Goal: Information Seeking & Learning: Learn about a topic

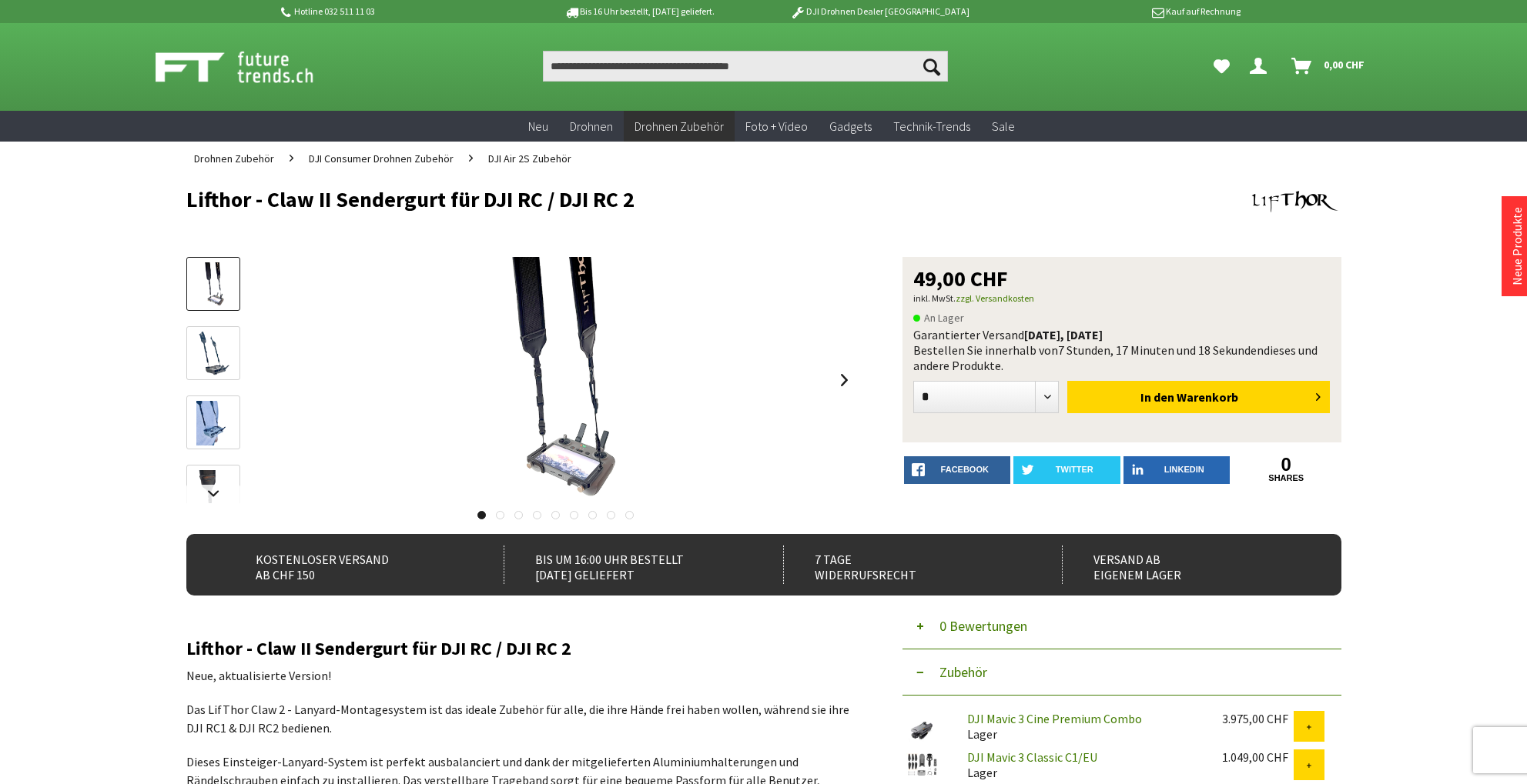
click at [1258, 66] on icon "Dein Konto" at bounding box center [1258, 60] width 17 height 12
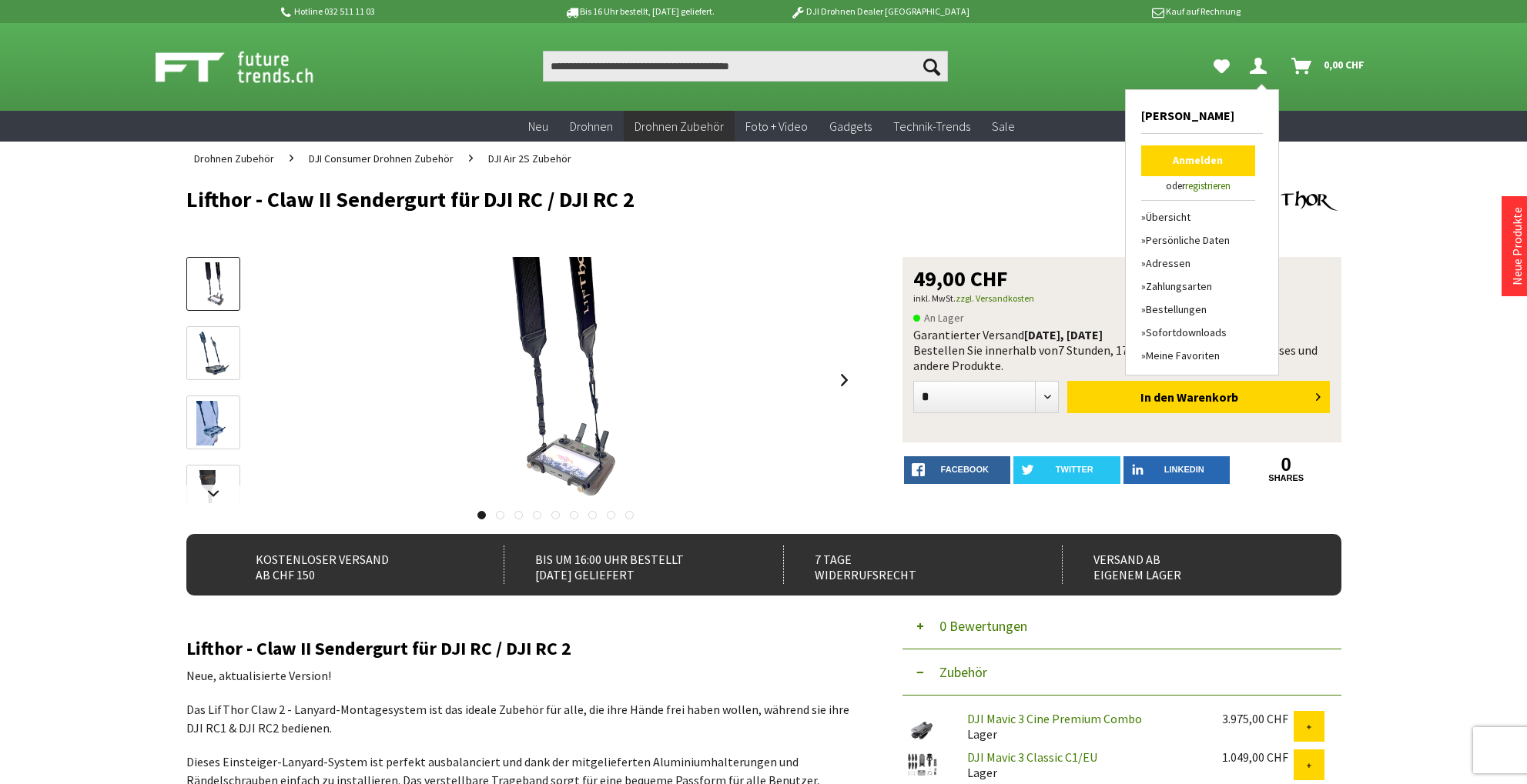
click at [1185, 155] on link "Anmelden" at bounding box center [1198, 160] width 114 height 30
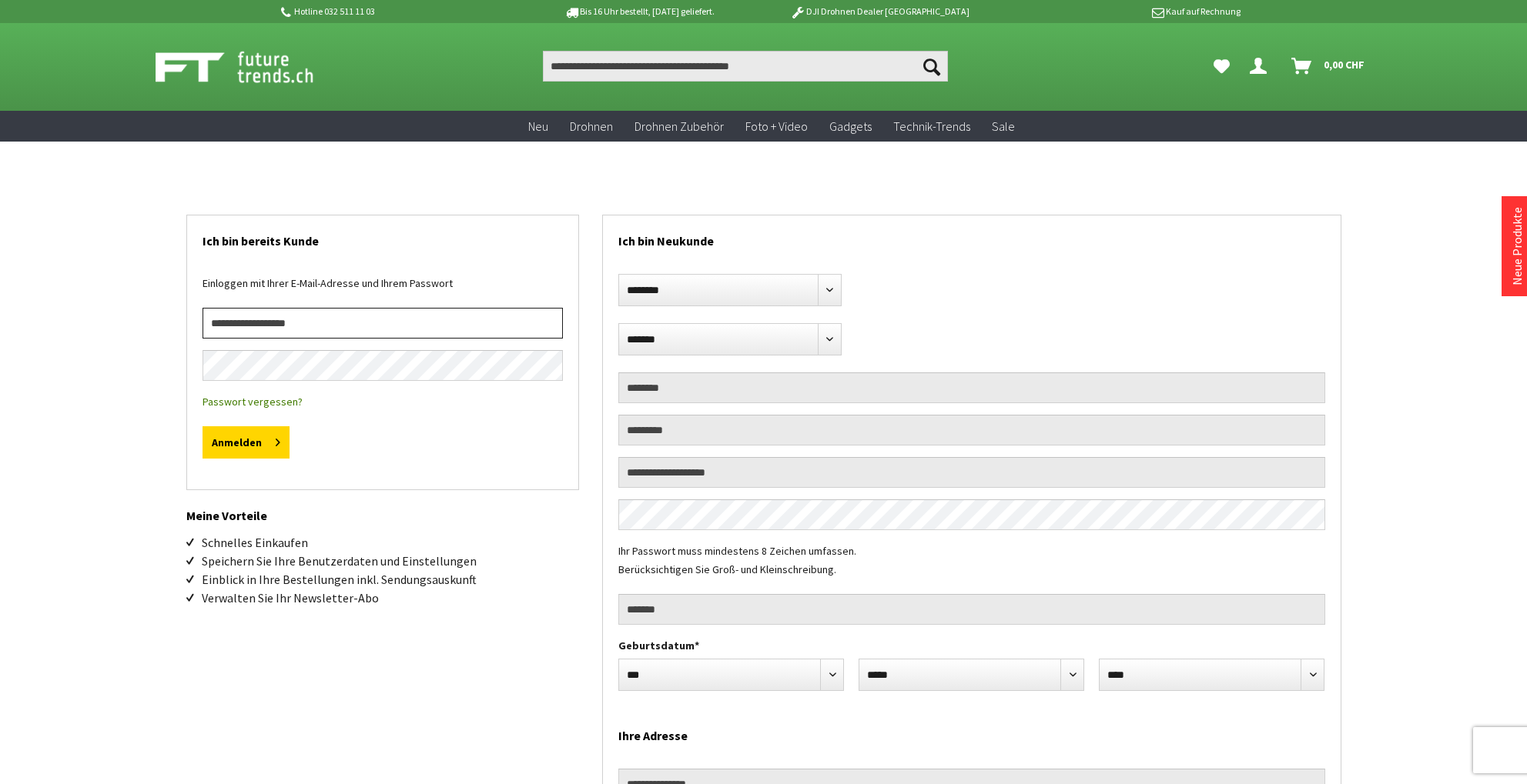
type input "**********"
click at [244, 442] on button "Anmelden" at bounding box center [246, 442] width 87 height 32
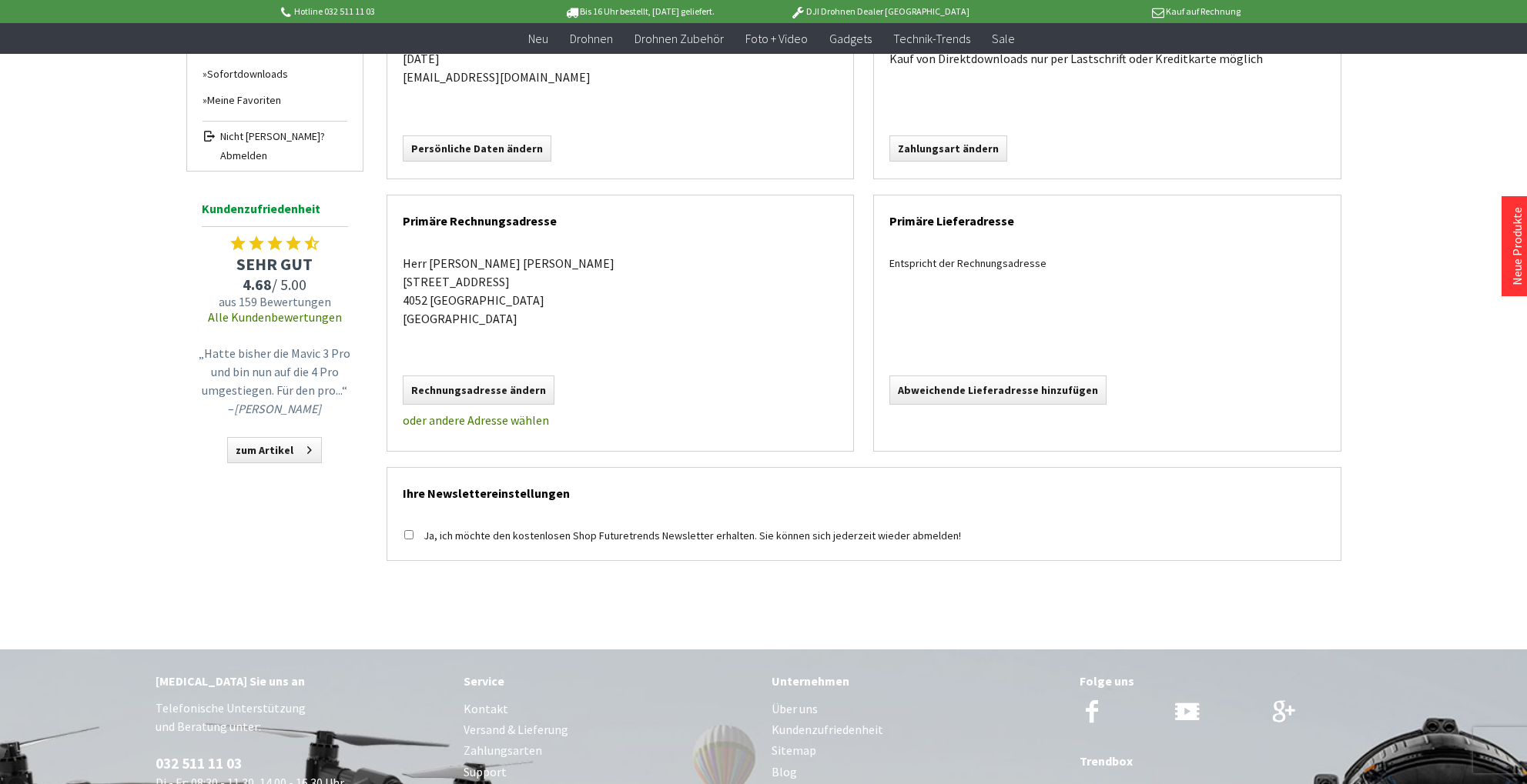
scroll to position [297, 0]
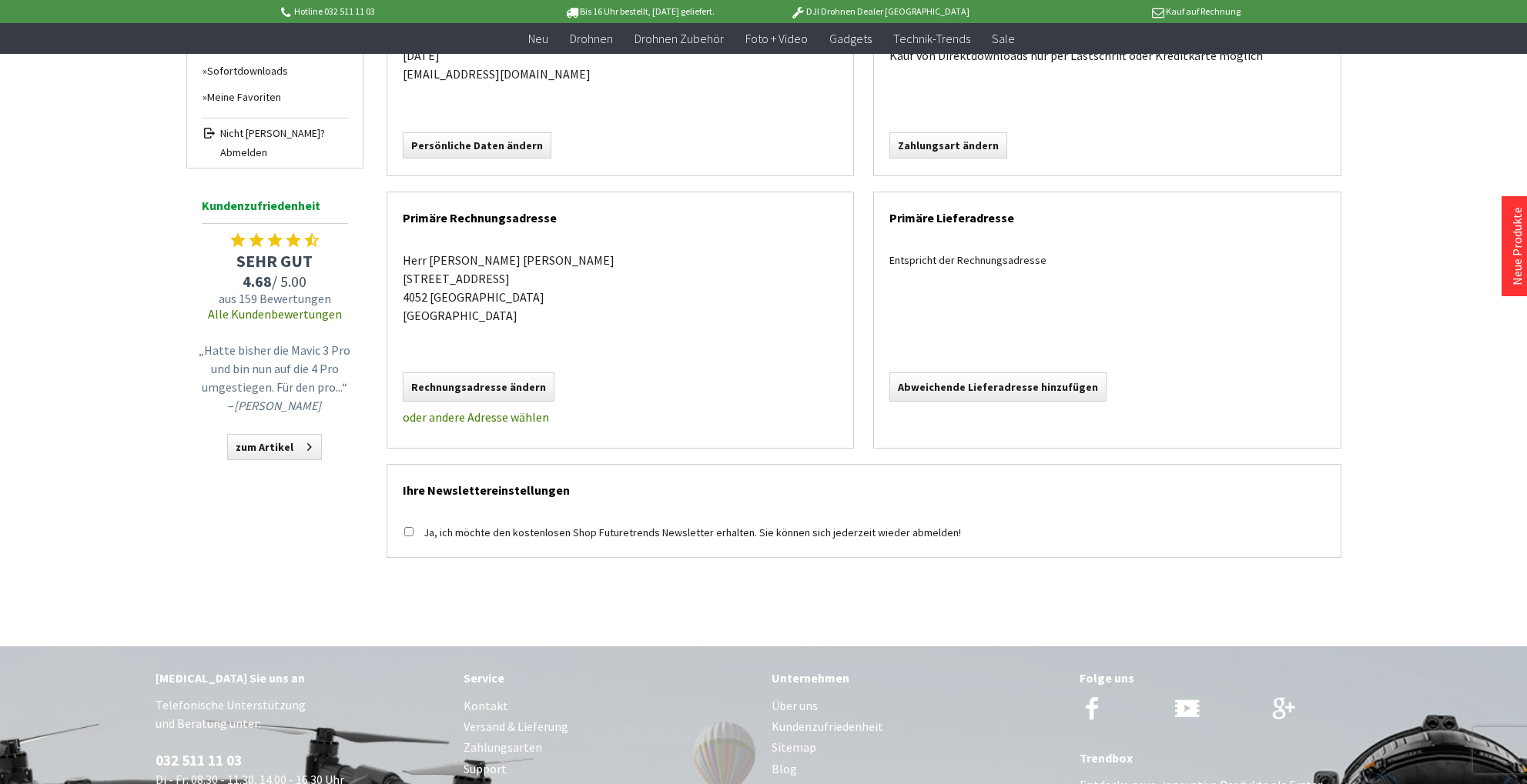
click at [256, 314] on link "Alle Kundenbewertungen" at bounding box center [274, 314] width 134 height 16
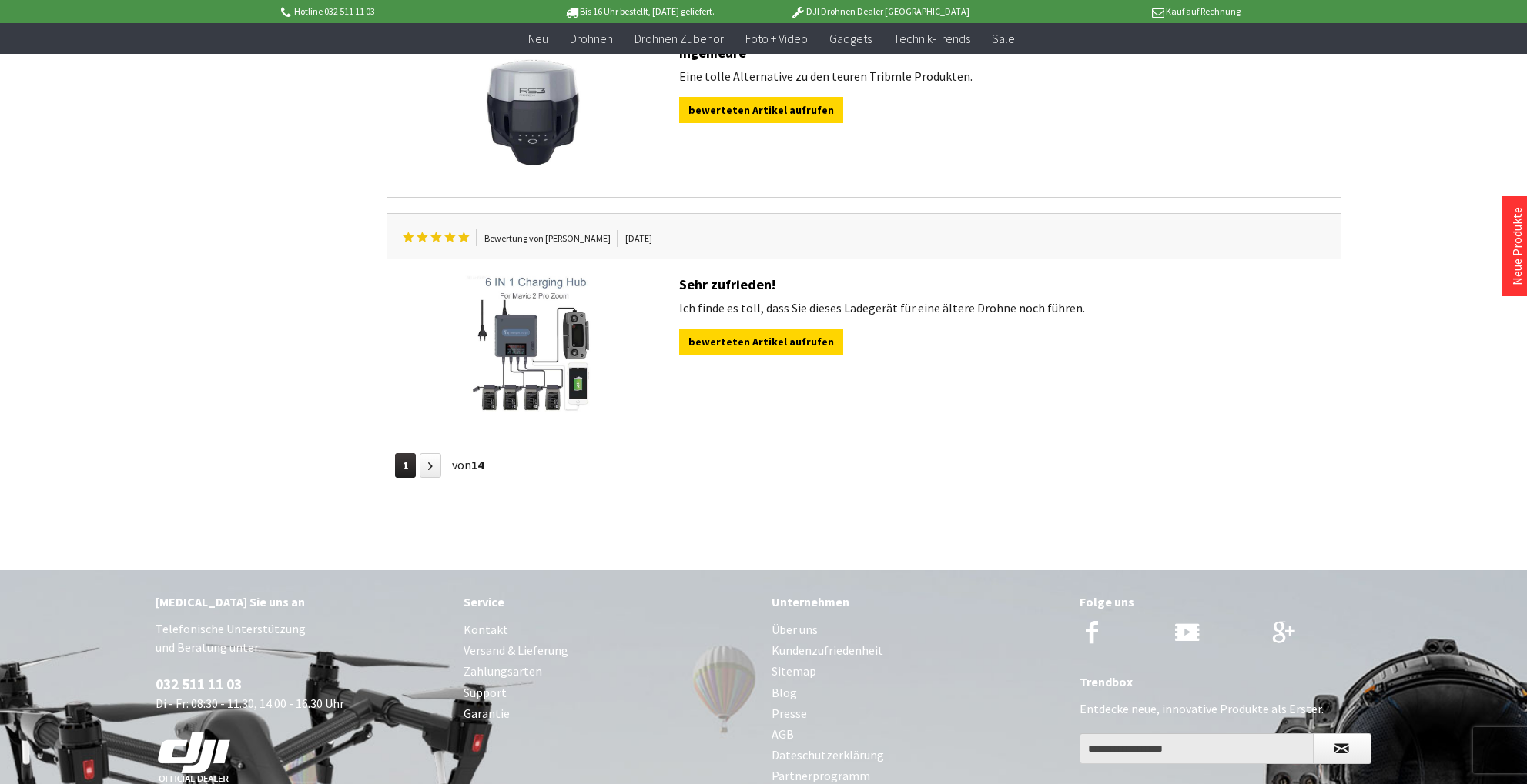
scroll to position [2538, 0]
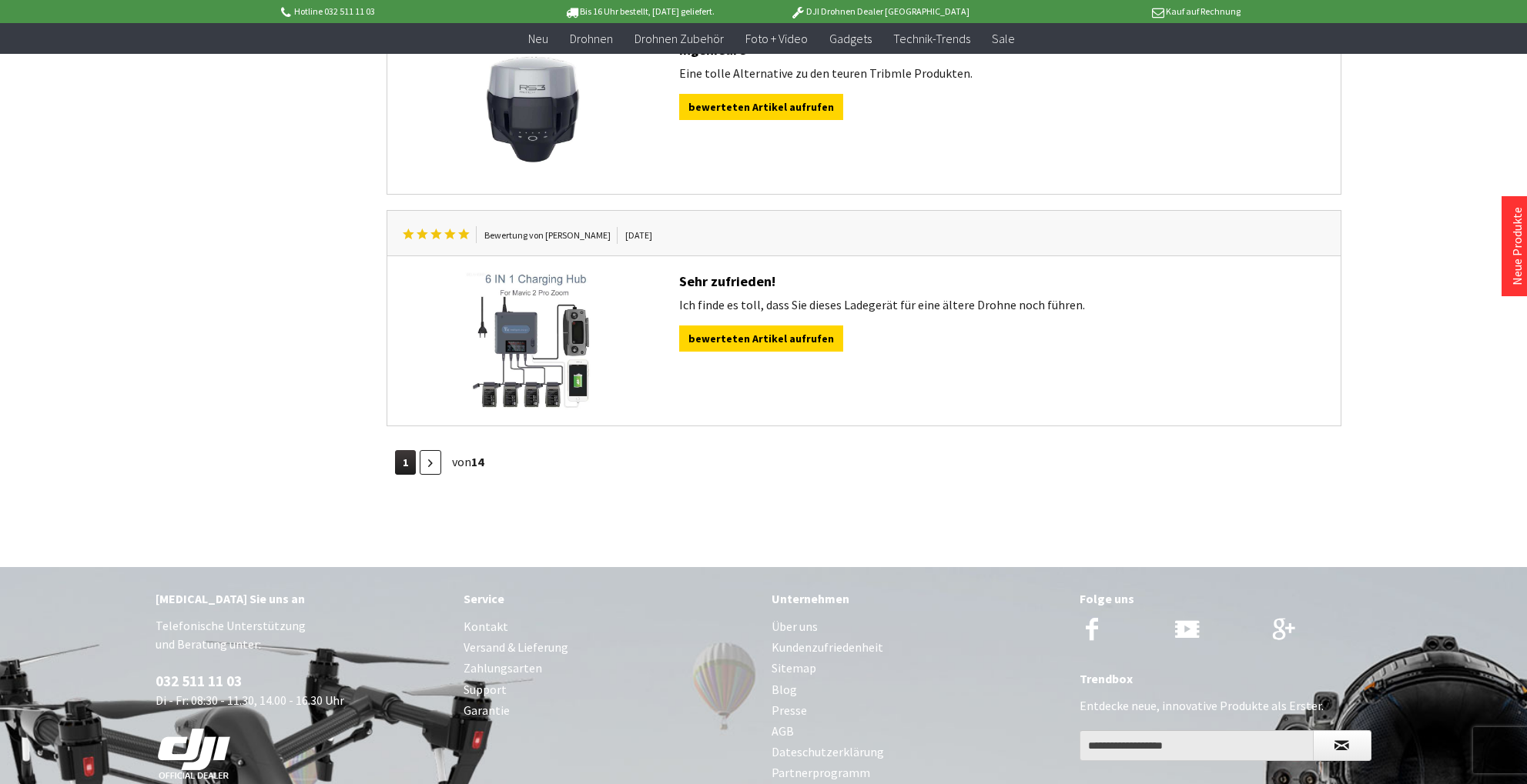
click at [429, 462] on icon at bounding box center [430, 463] width 5 height 7
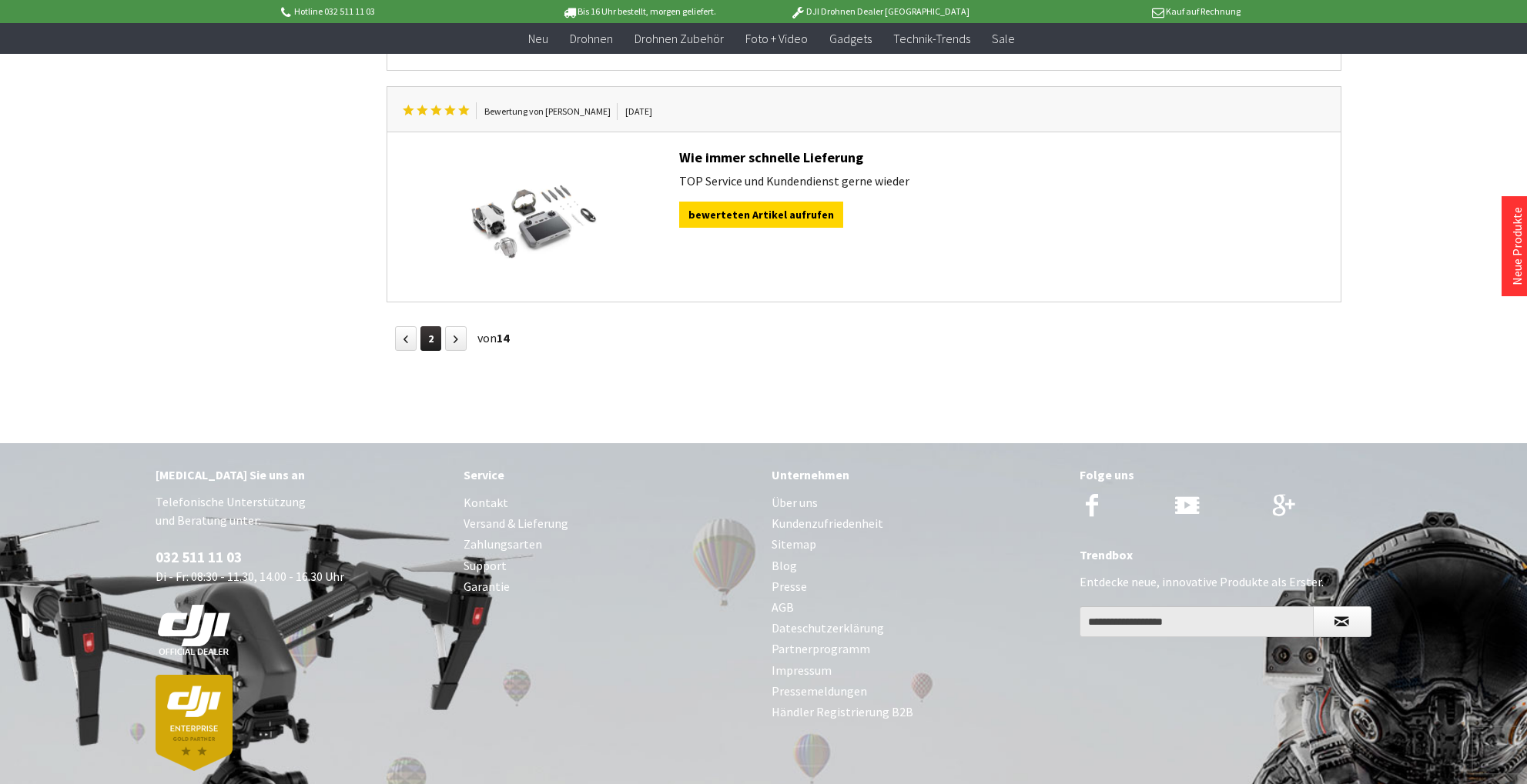
scroll to position [2690, 0]
click at [453, 336] on icon at bounding box center [456, 338] width 5 height 7
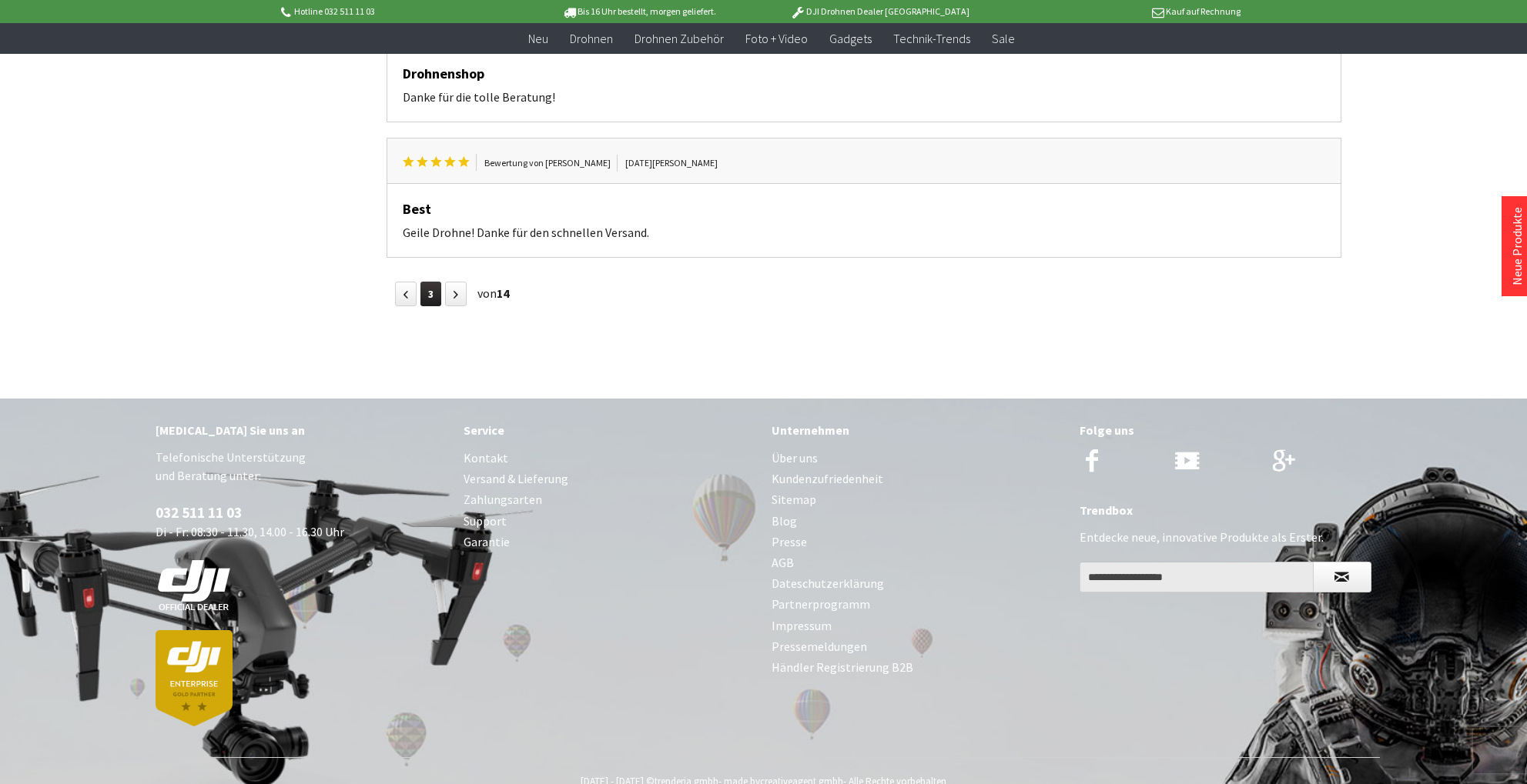
scroll to position [2255, 0]
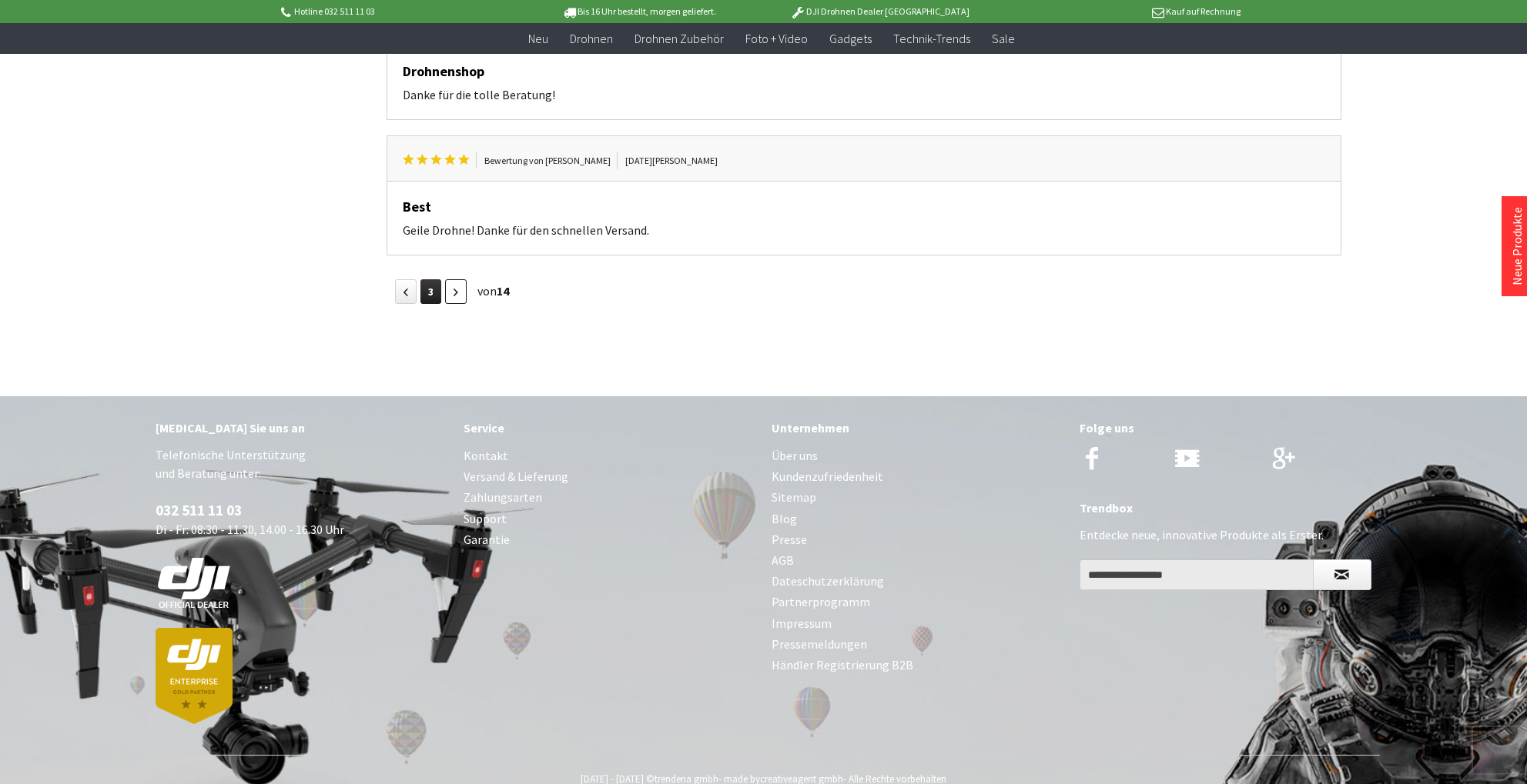
click at [453, 289] on icon at bounding box center [456, 292] width 5 height 7
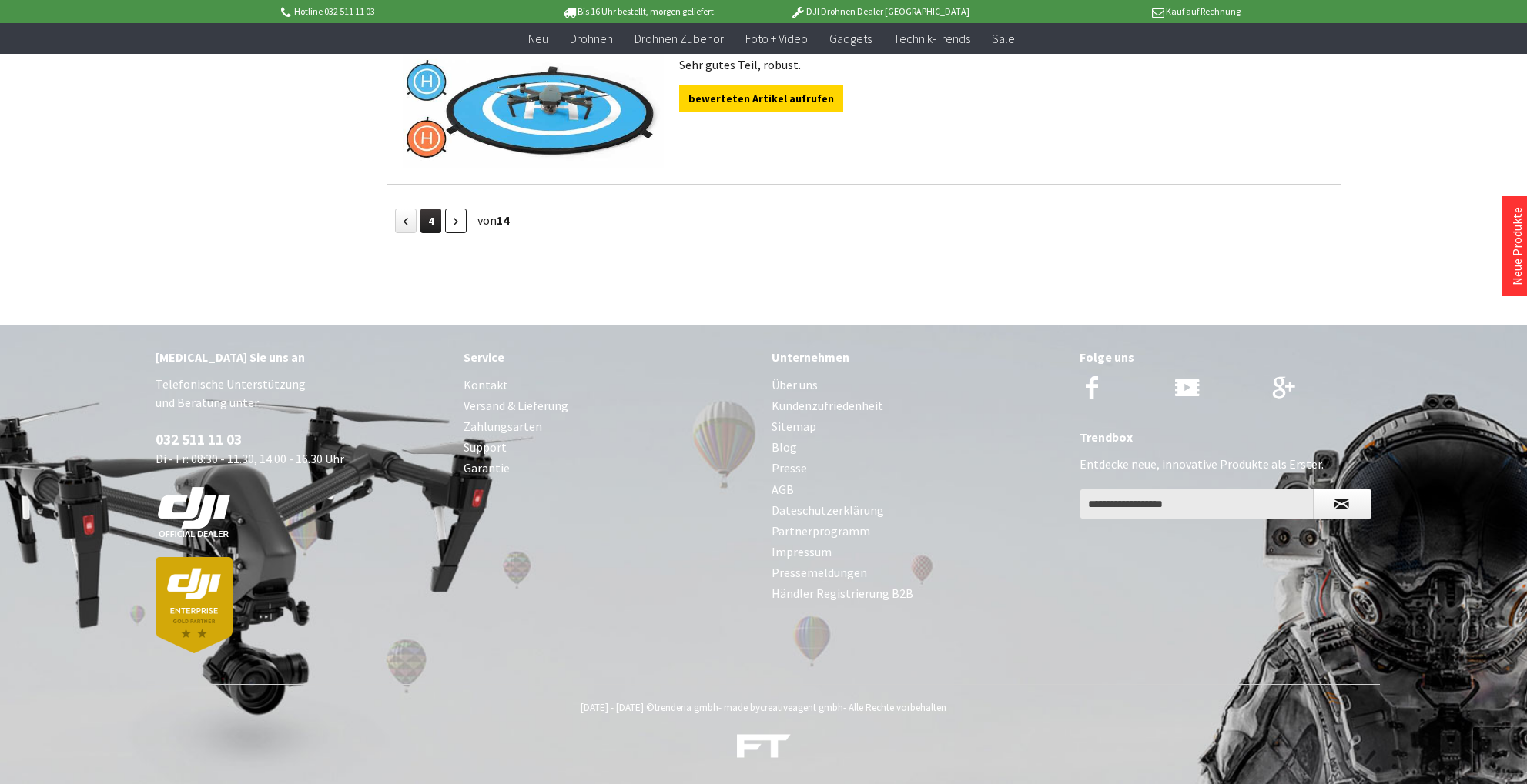
scroll to position [2499, 1]
click at [458, 220] on link at bounding box center [456, 221] width 21 height 25
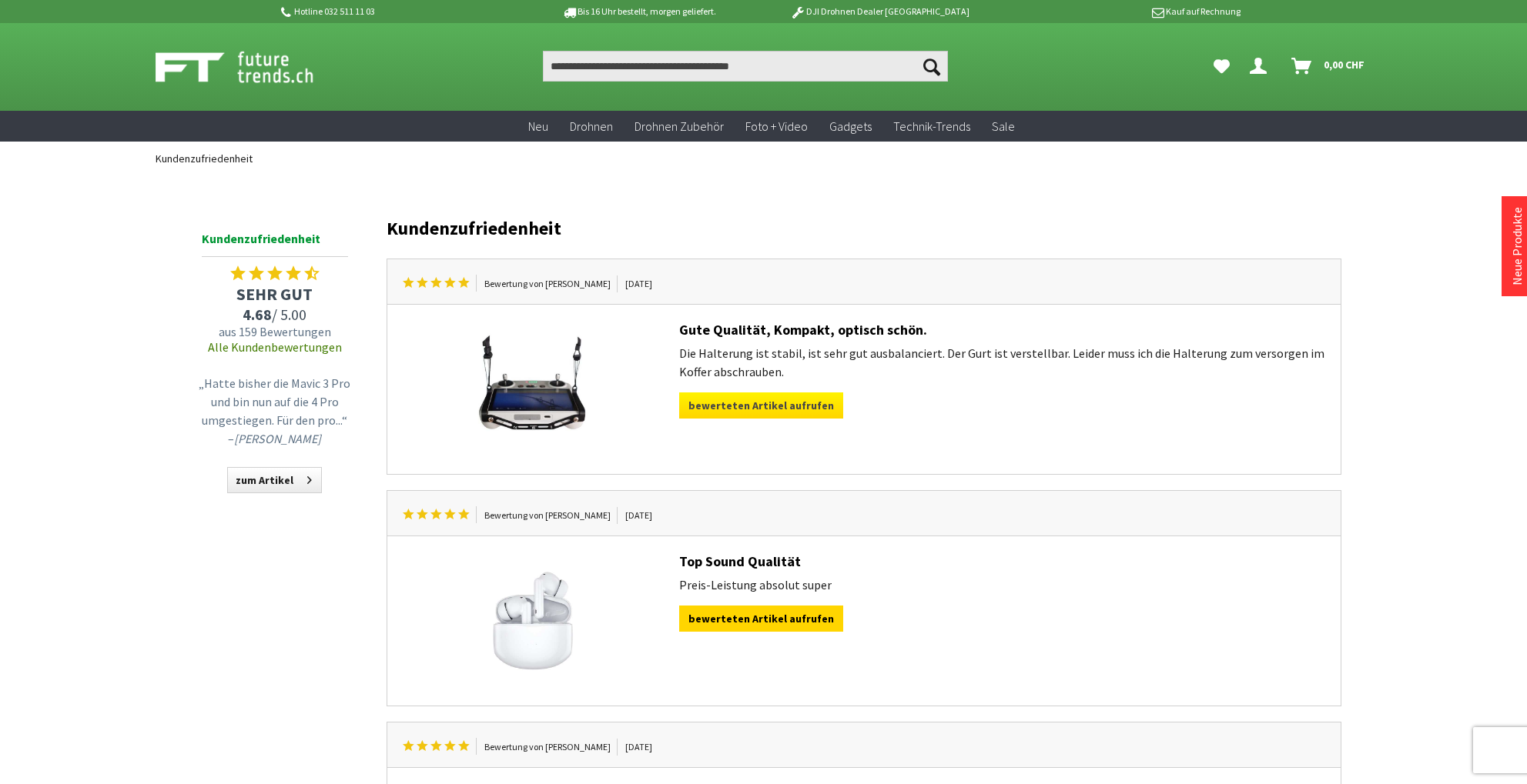
click at [735, 404] on link "bewerteten Artikel aufrufen" at bounding box center [761, 406] width 164 height 26
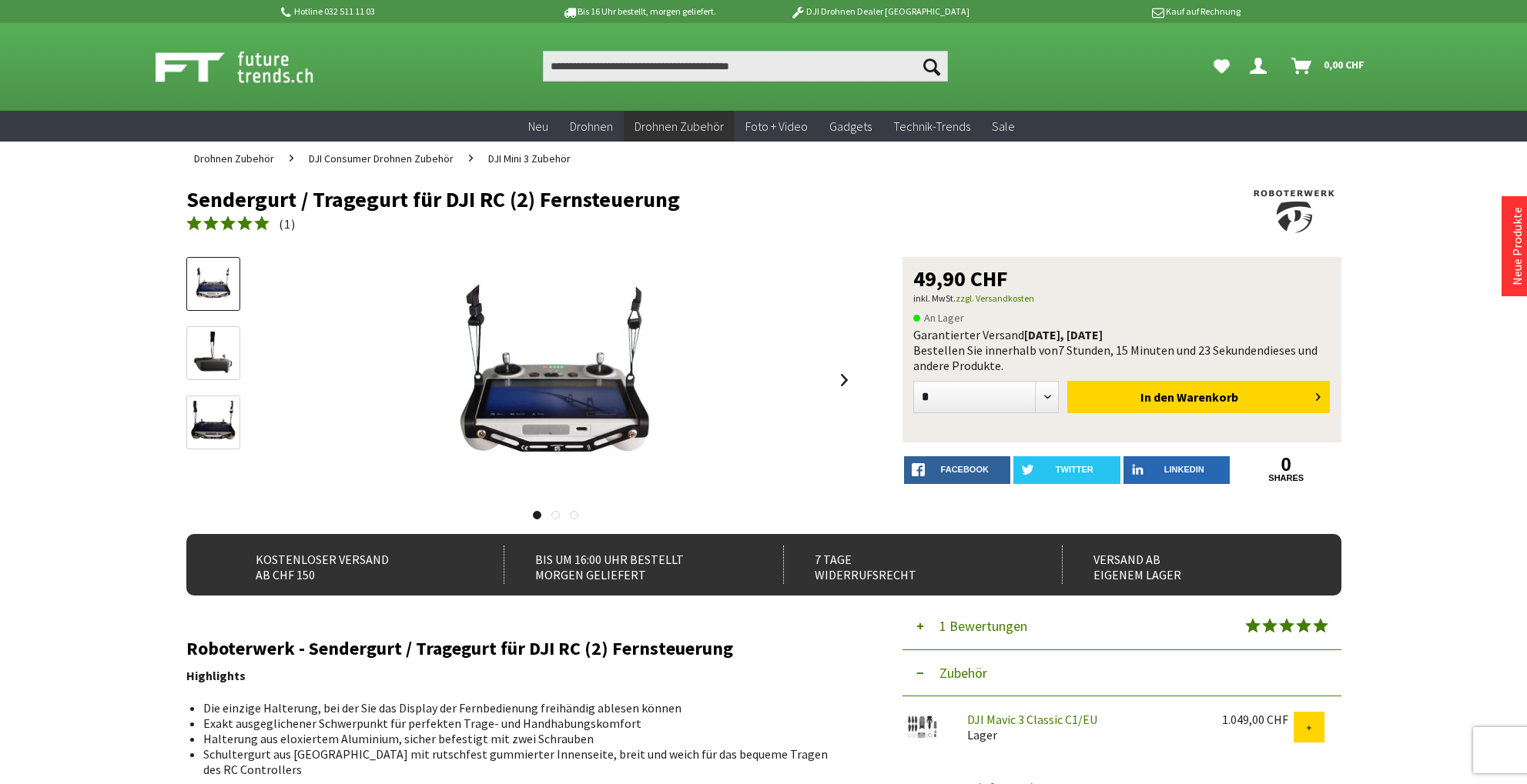
click at [1252, 59] on icon "Hi, Philippe - Dein Konto" at bounding box center [1258, 60] width 17 height 12
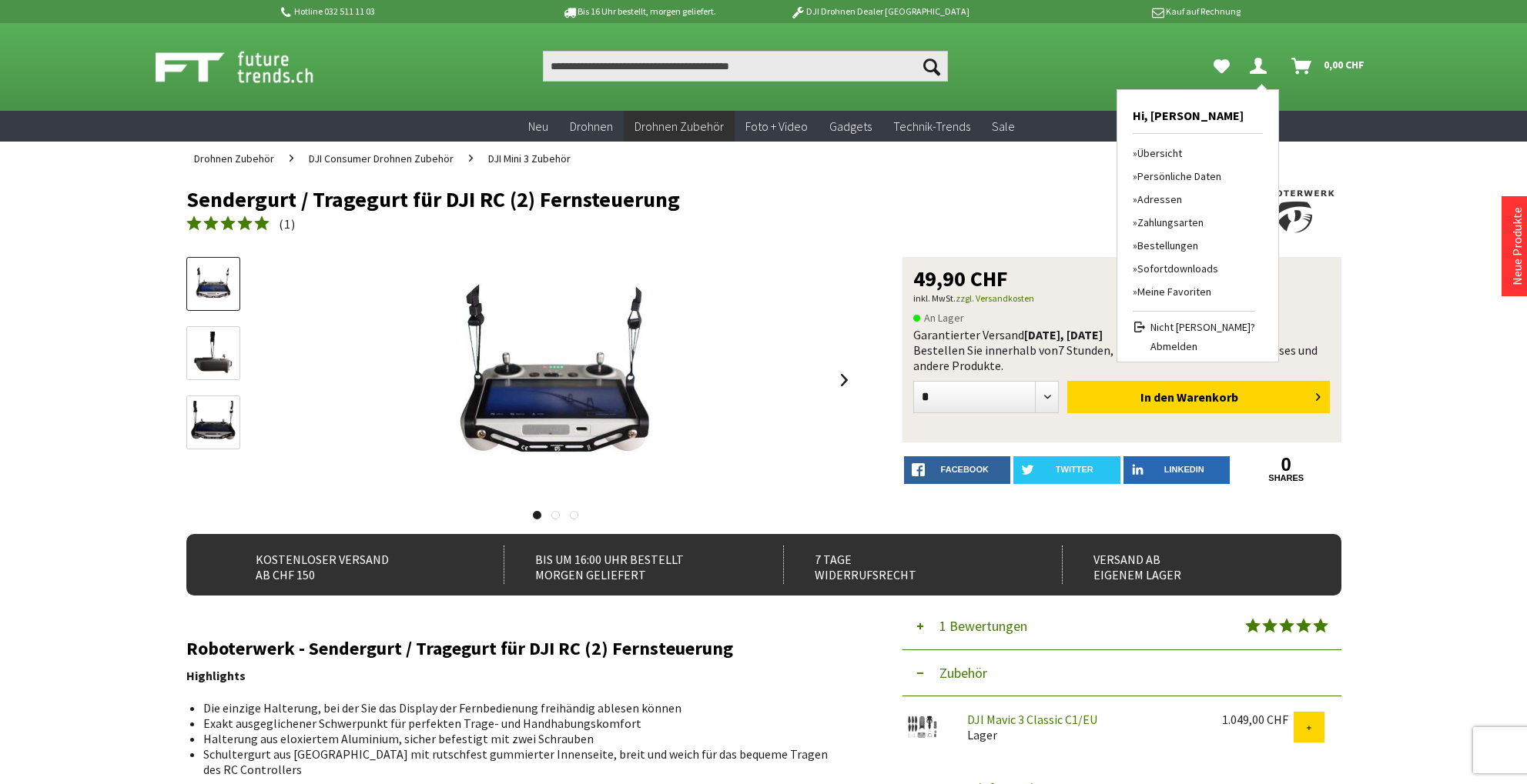
click at [1191, 245] on link "Bestellungen" at bounding box center [1194, 245] width 122 height 23
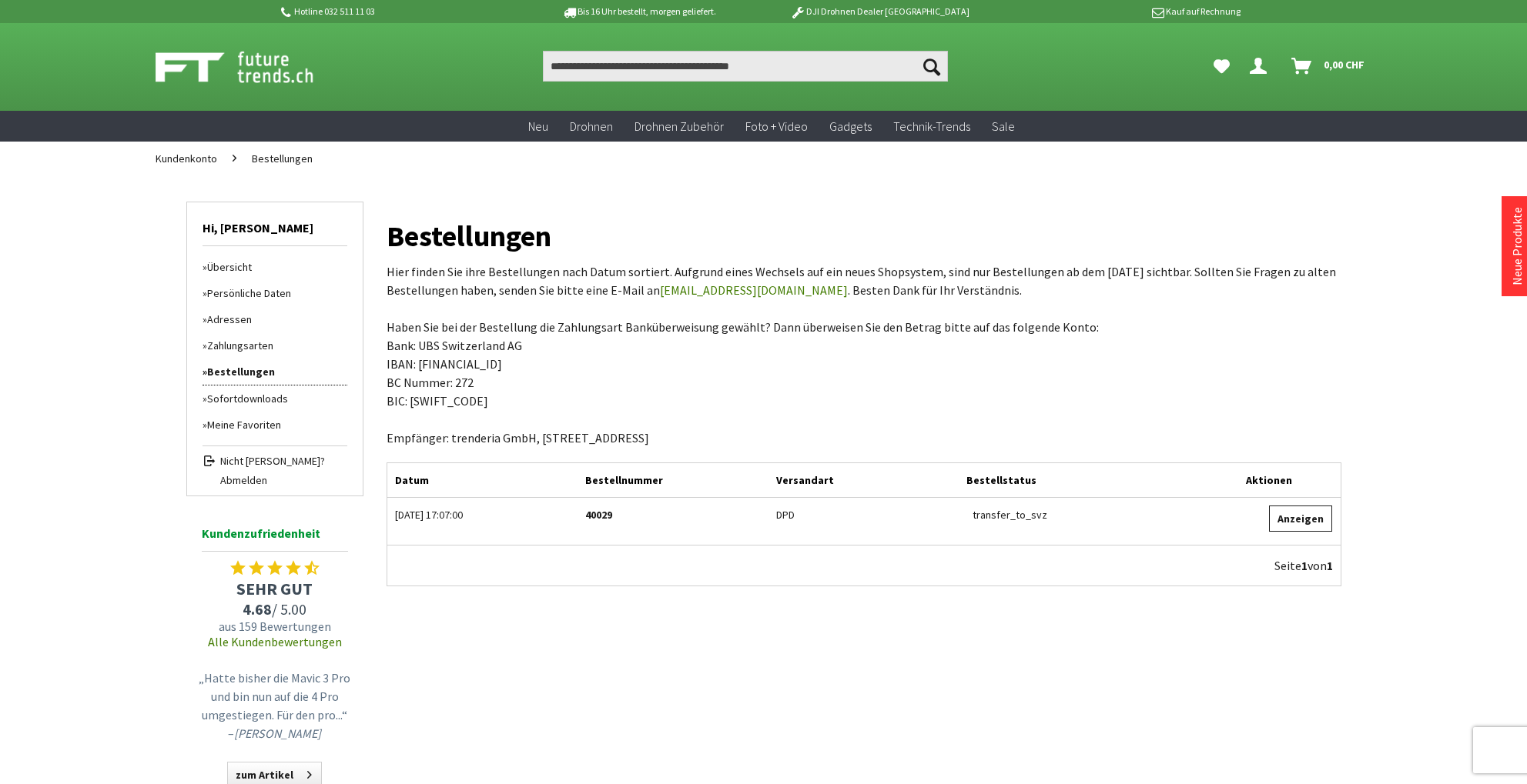
click at [1318, 521] on link "Anzeigen" at bounding box center [1300, 519] width 63 height 26
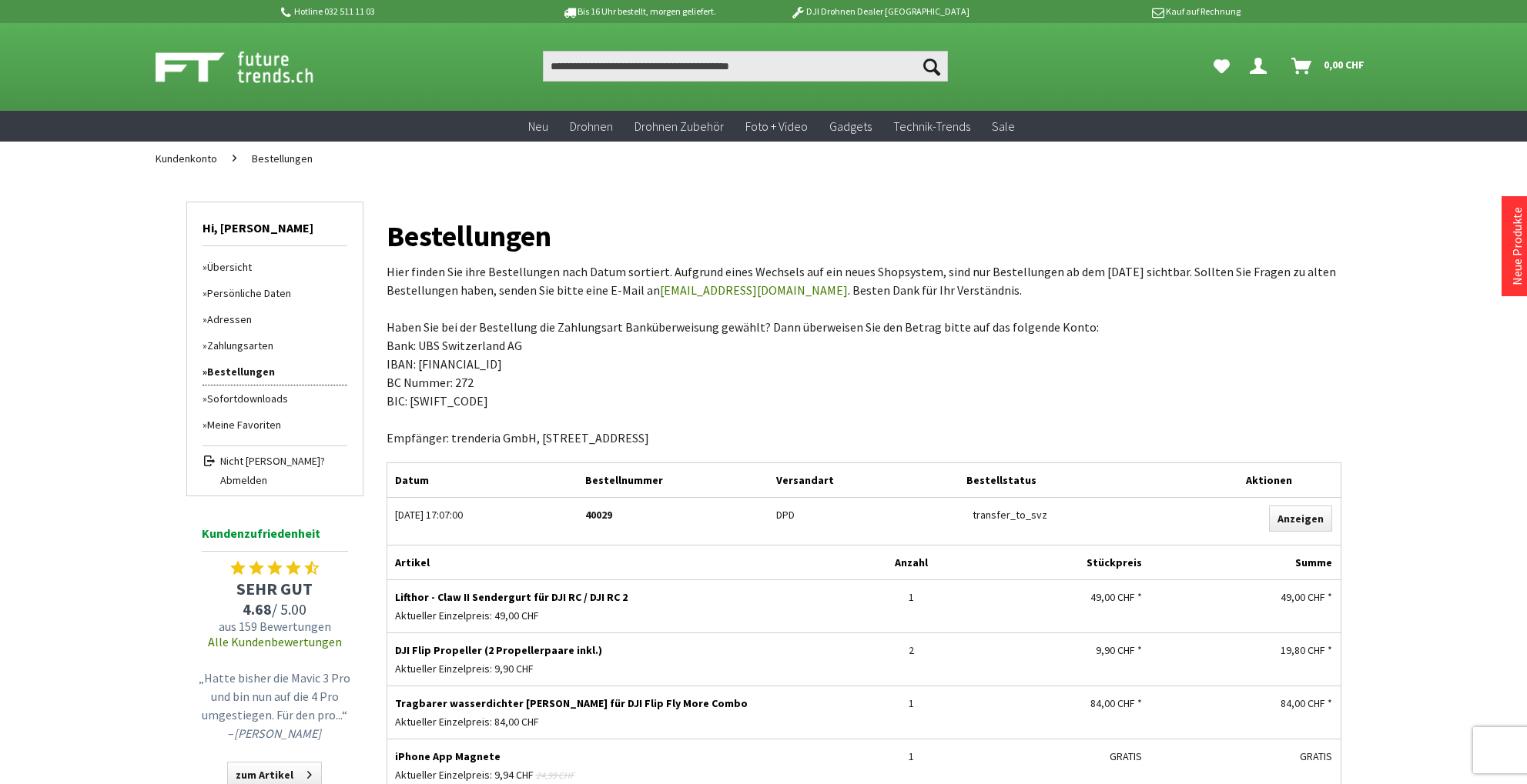
click at [250, 422] on link "Meine Favoriten" at bounding box center [275, 424] width 145 height 26
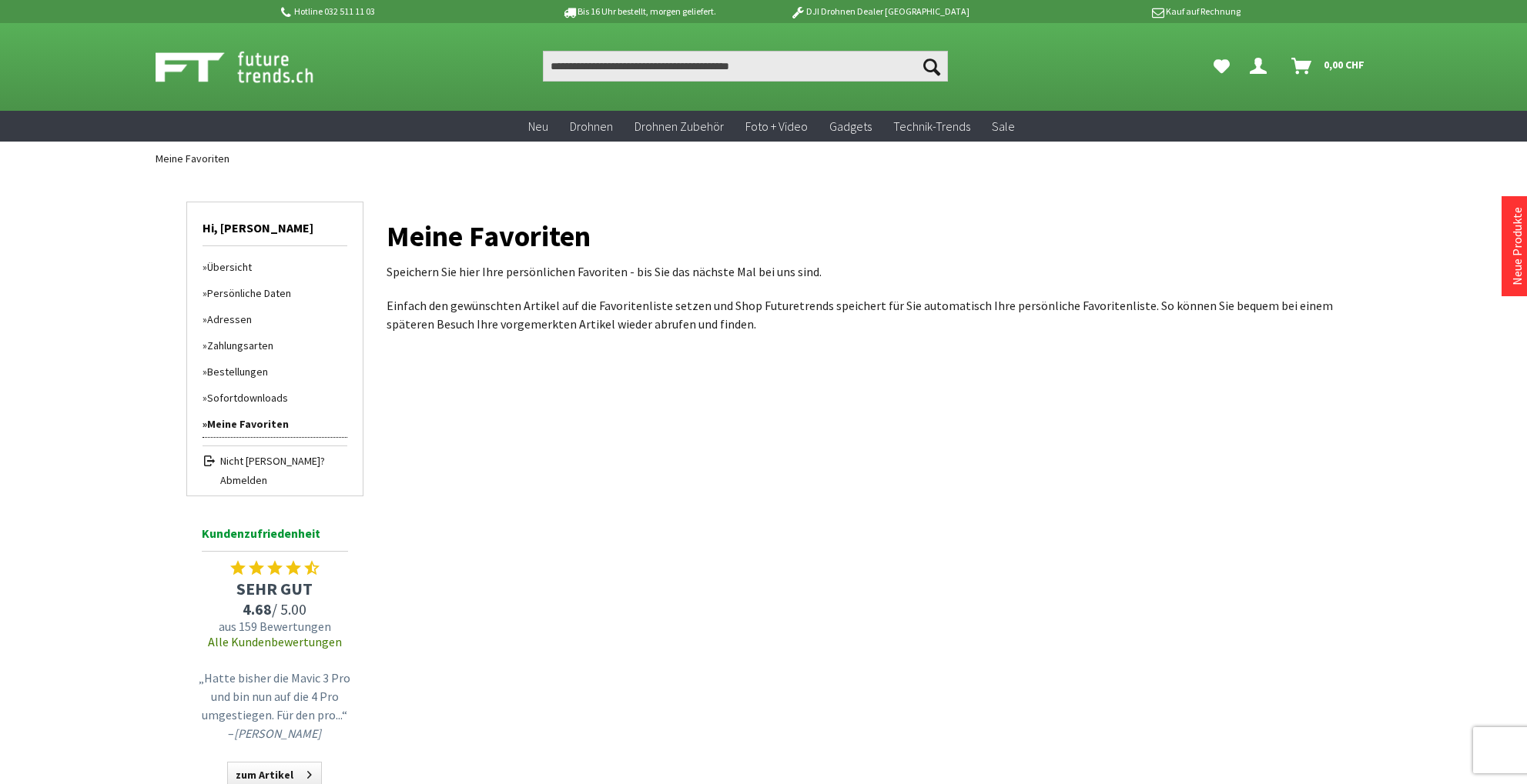
click at [234, 265] on link "Übersicht" at bounding box center [275, 267] width 145 height 26
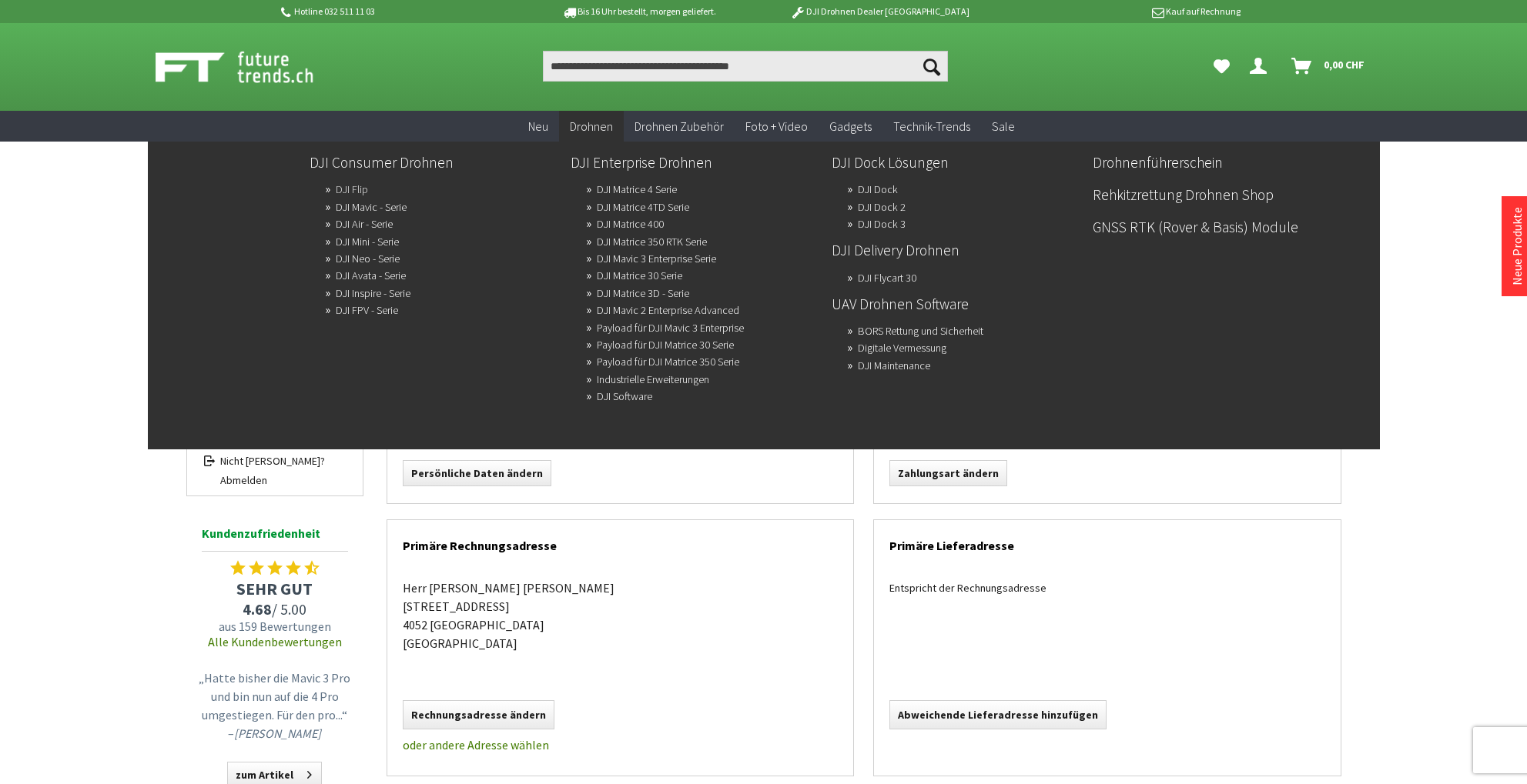
click at [357, 189] on link "DJI Flip" at bounding box center [352, 189] width 32 height 21
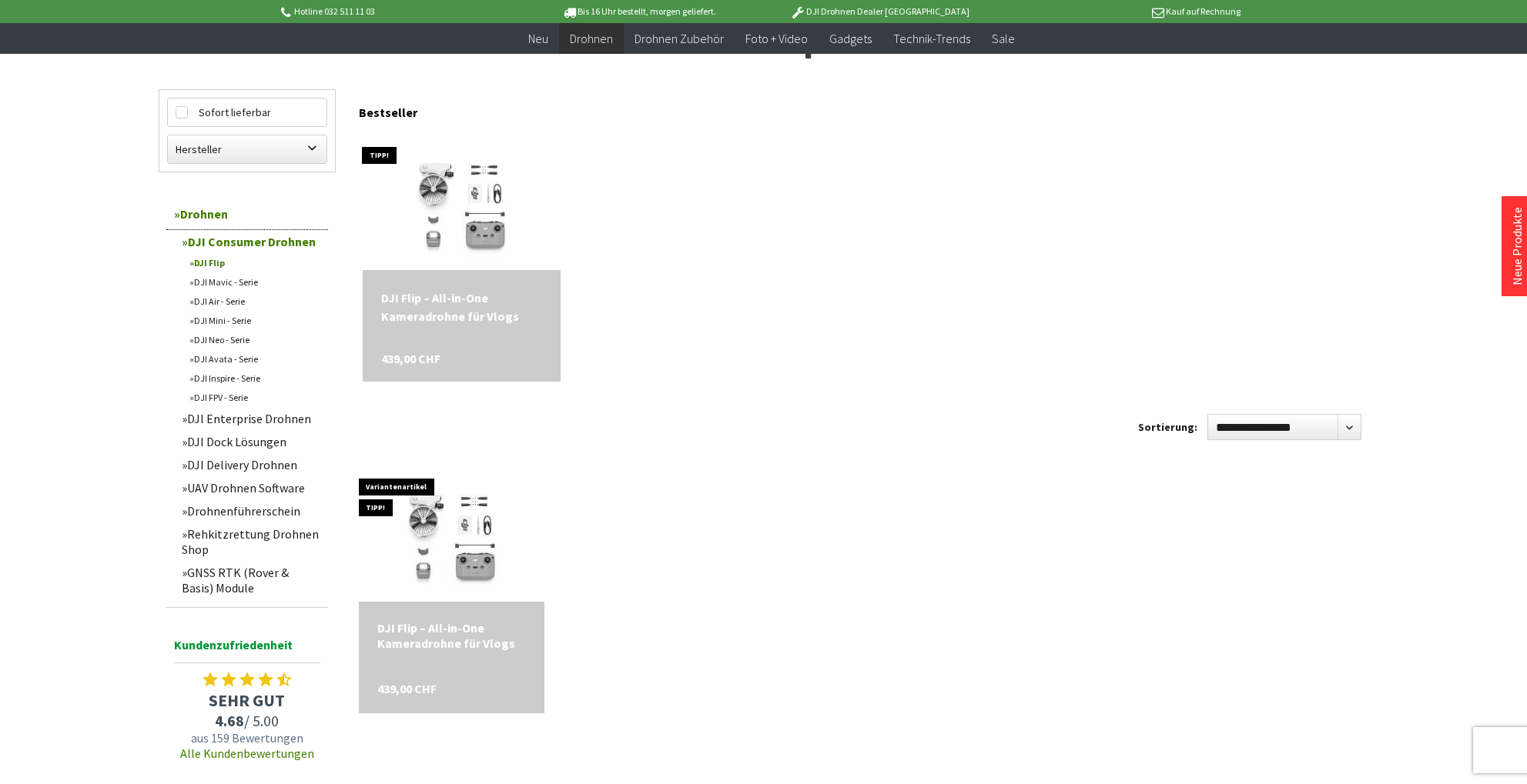
scroll to position [124, 0]
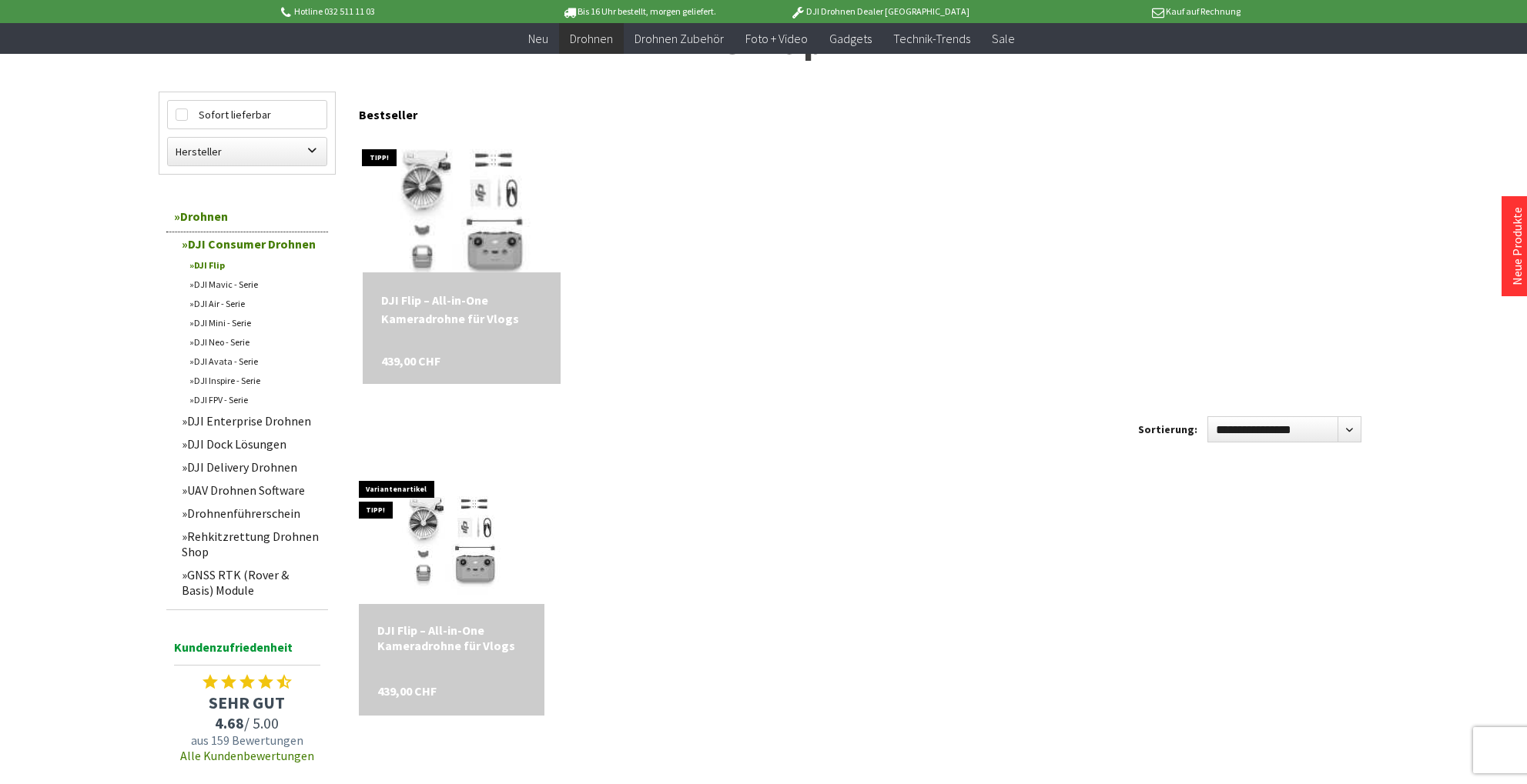
click at [476, 207] on img at bounding box center [461, 203] width 259 height 194
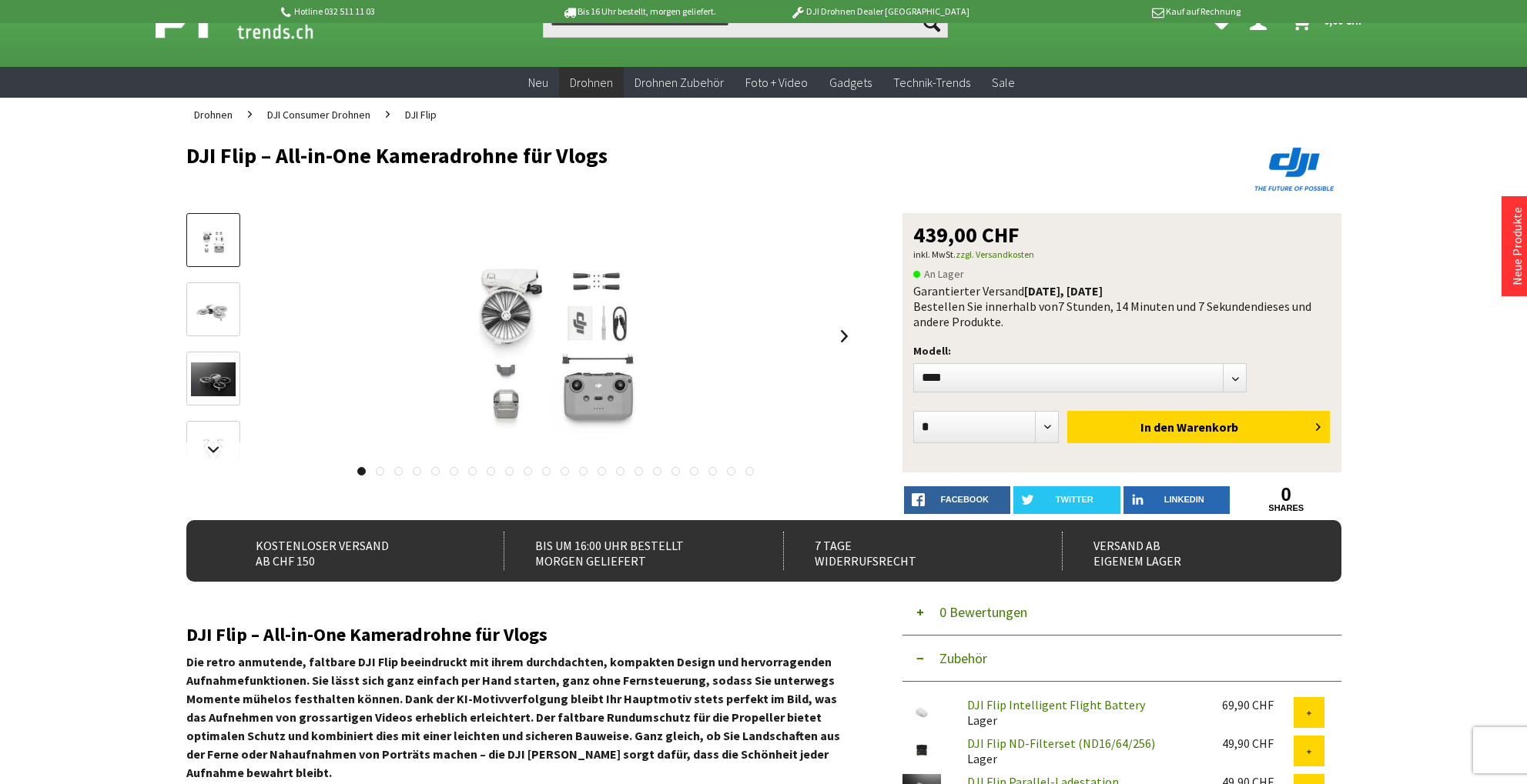
scroll to position [43, 0]
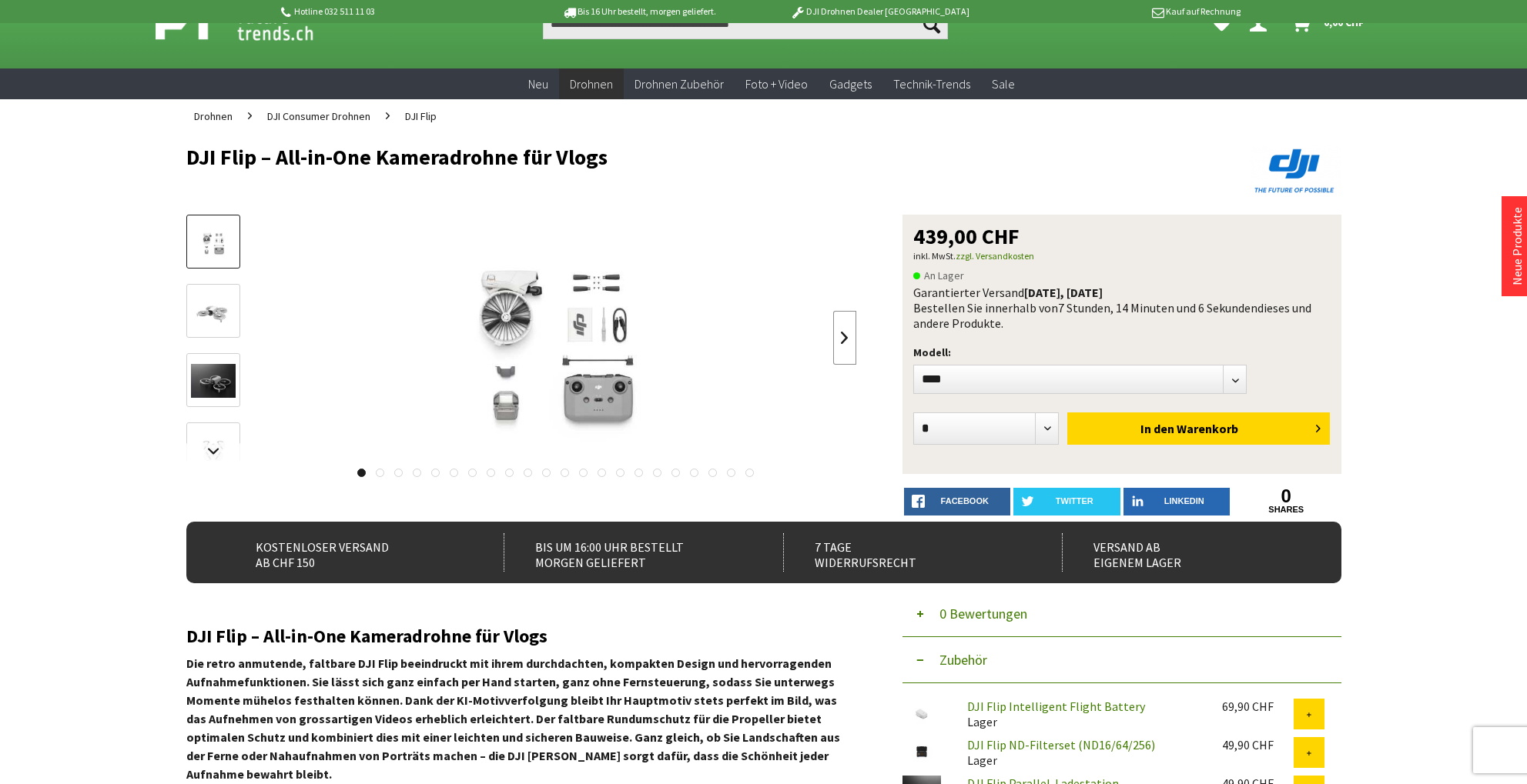
click at [839, 338] on link at bounding box center [844, 338] width 23 height 54
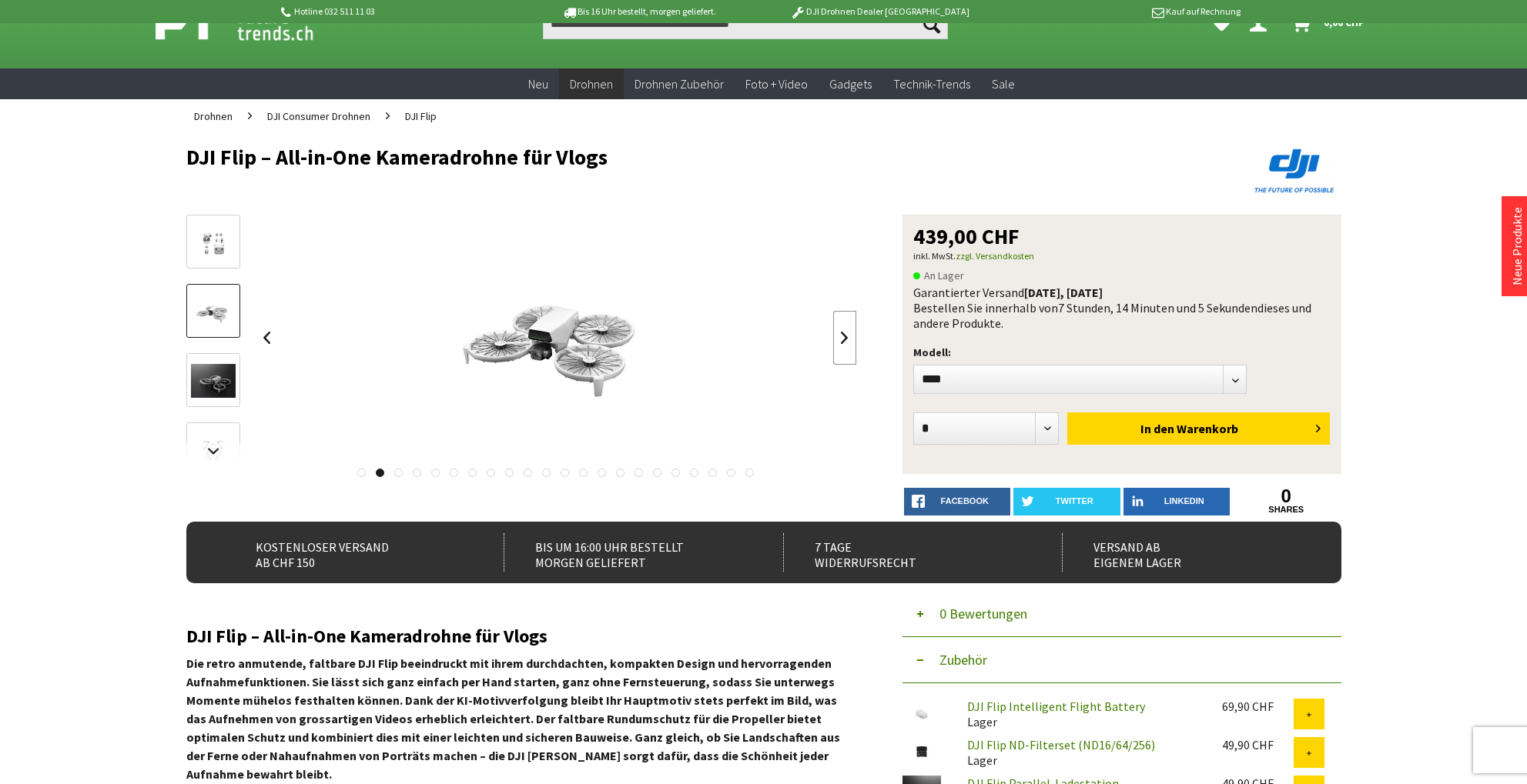
click at [839, 338] on link at bounding box center [844, 338] width 23 height 54
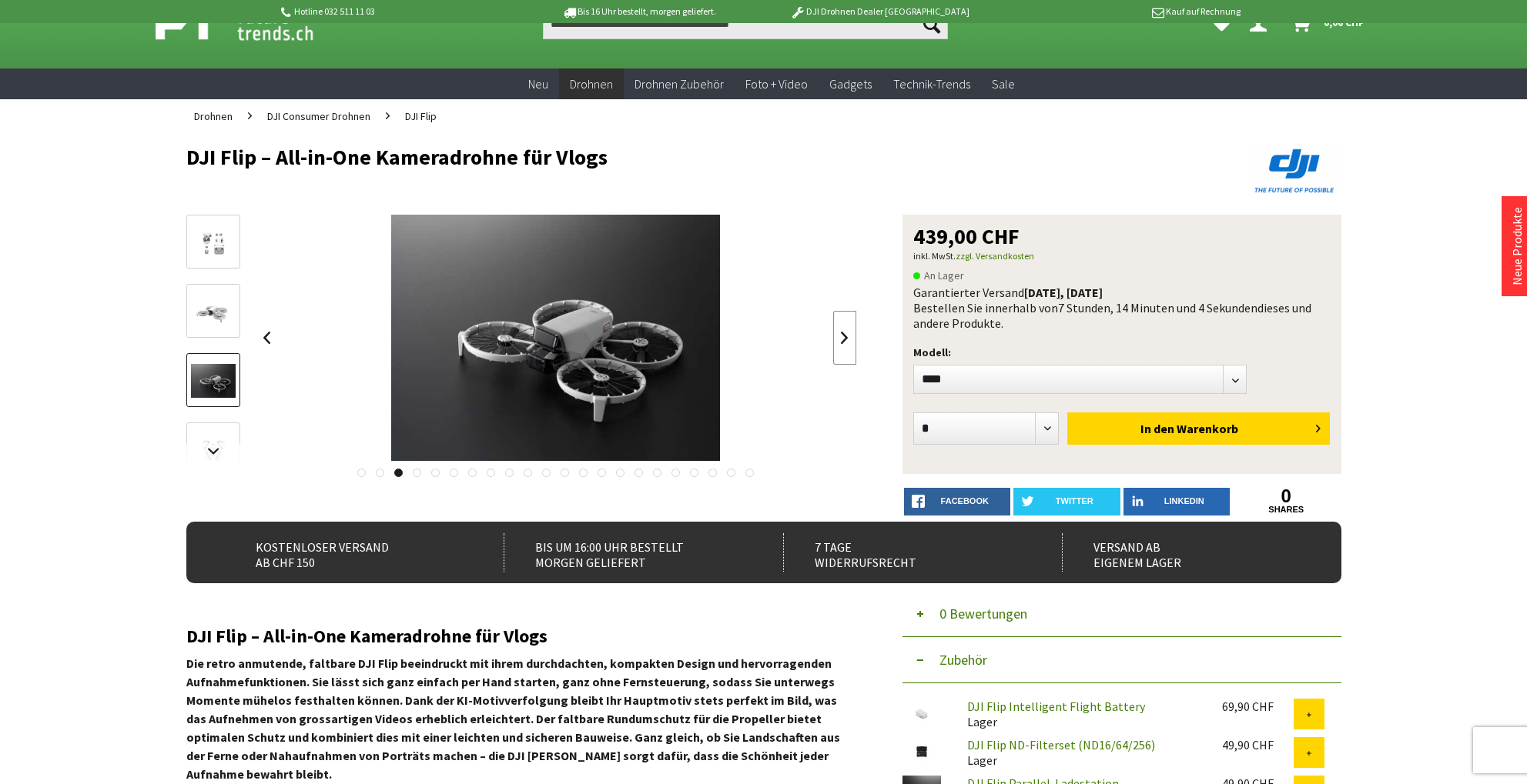
click at [839, 338] on link at bounding box center [844, 338] width 23 height 54
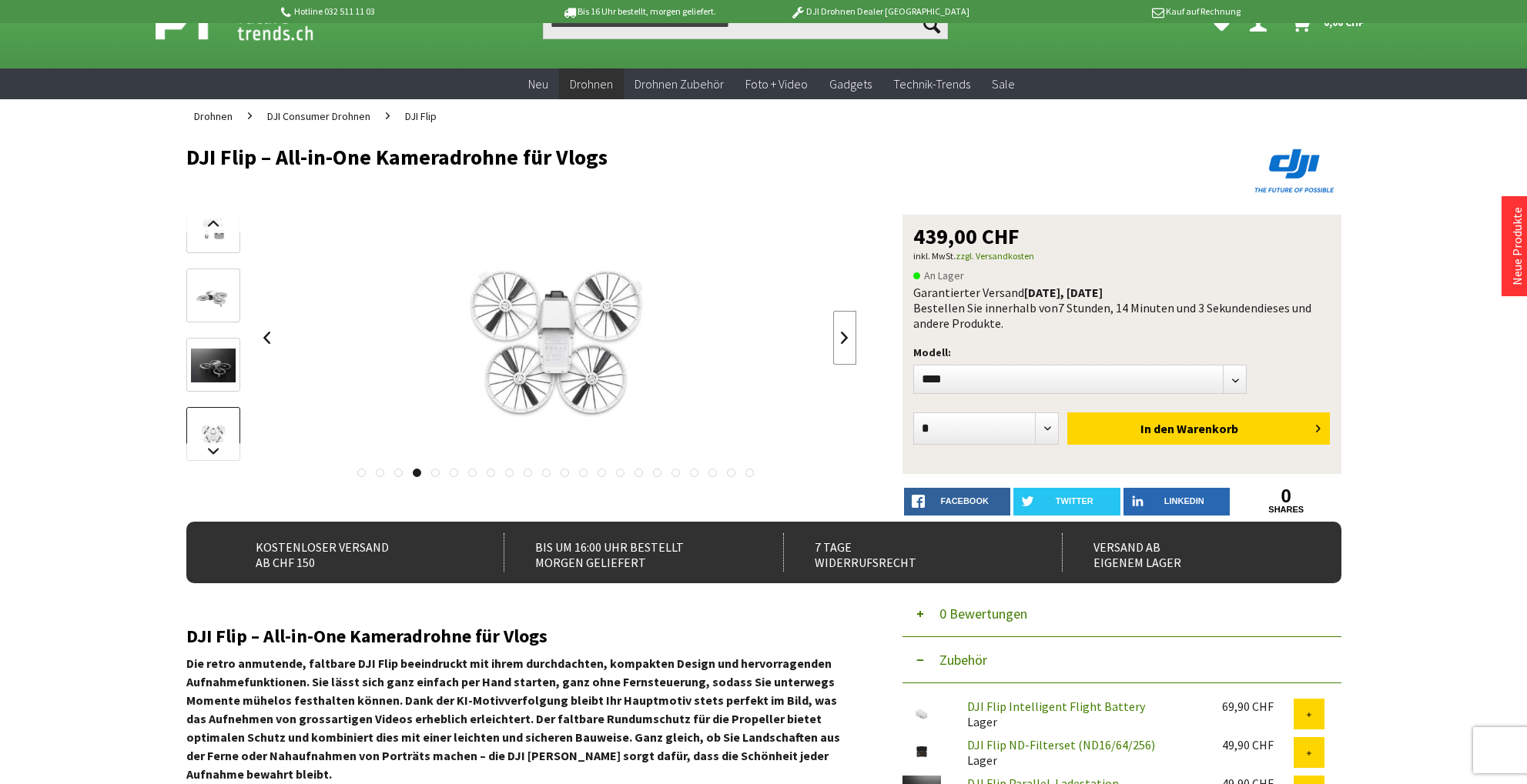
click at [839, 338] on link at bounding box center [844, 338] width 23 height 54
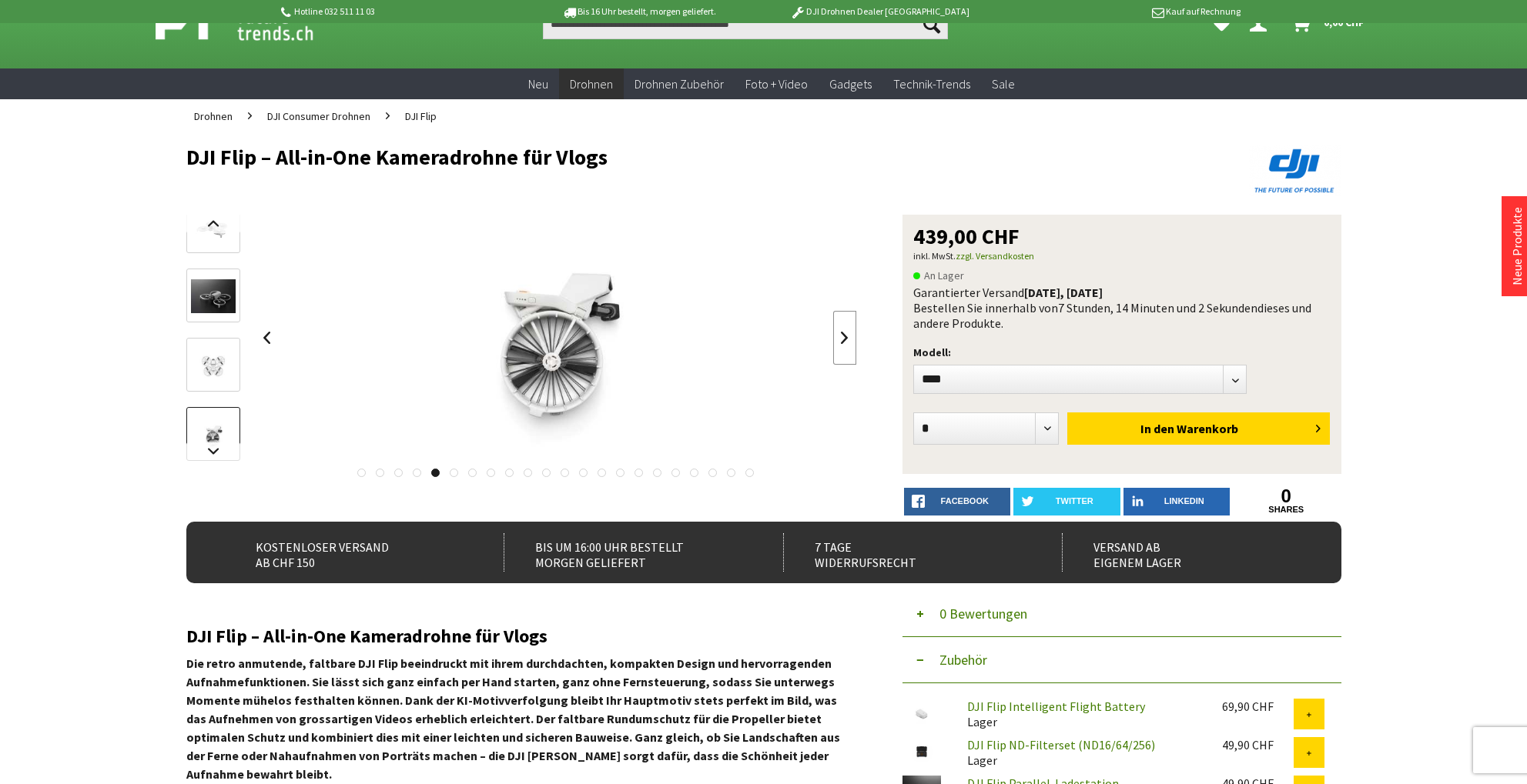
click at [839, 338] on link at bounding box center [844, 338] width 23 height 54
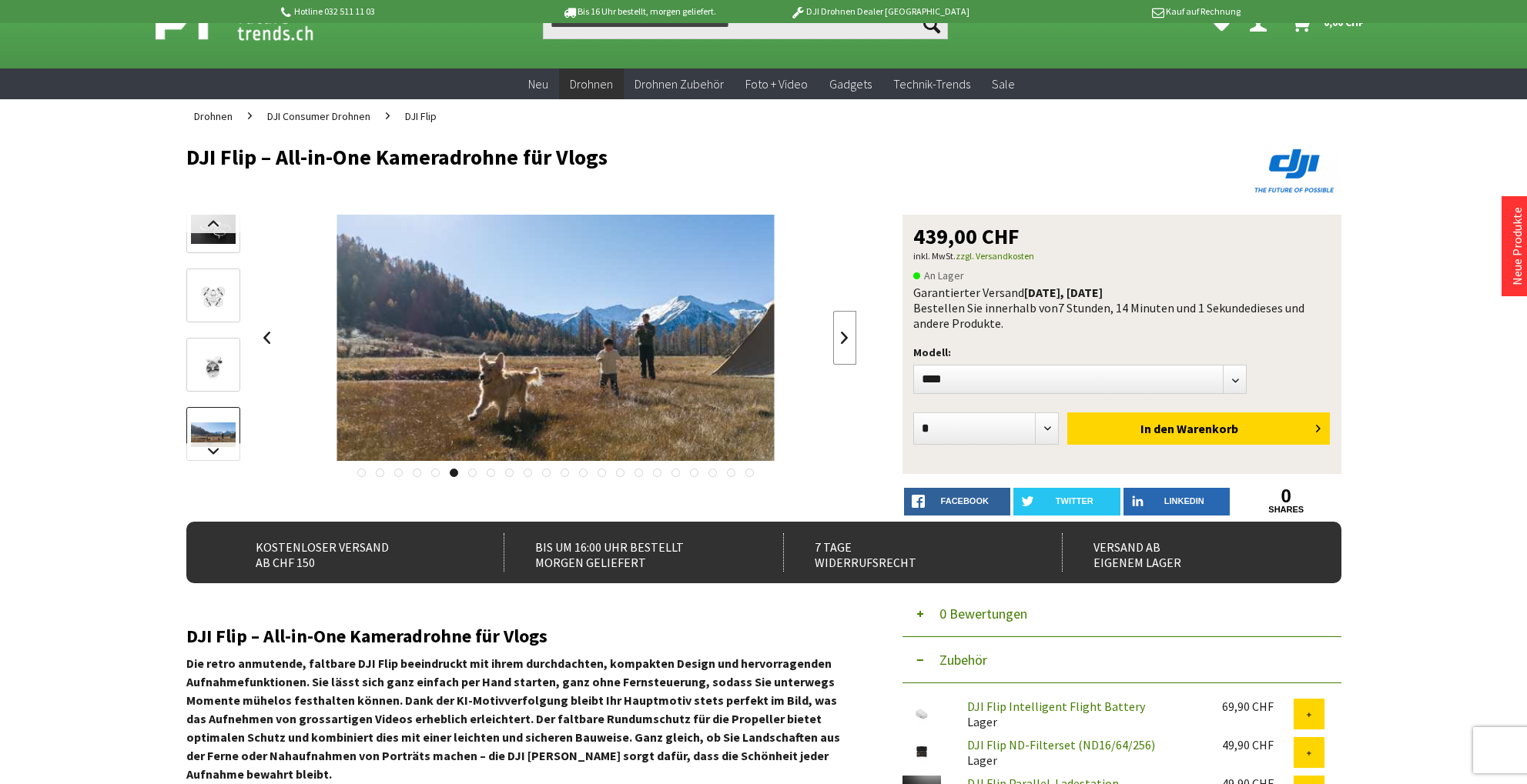
click at [839, 338] on link at bounding box center [844, 338] width 23 height 54
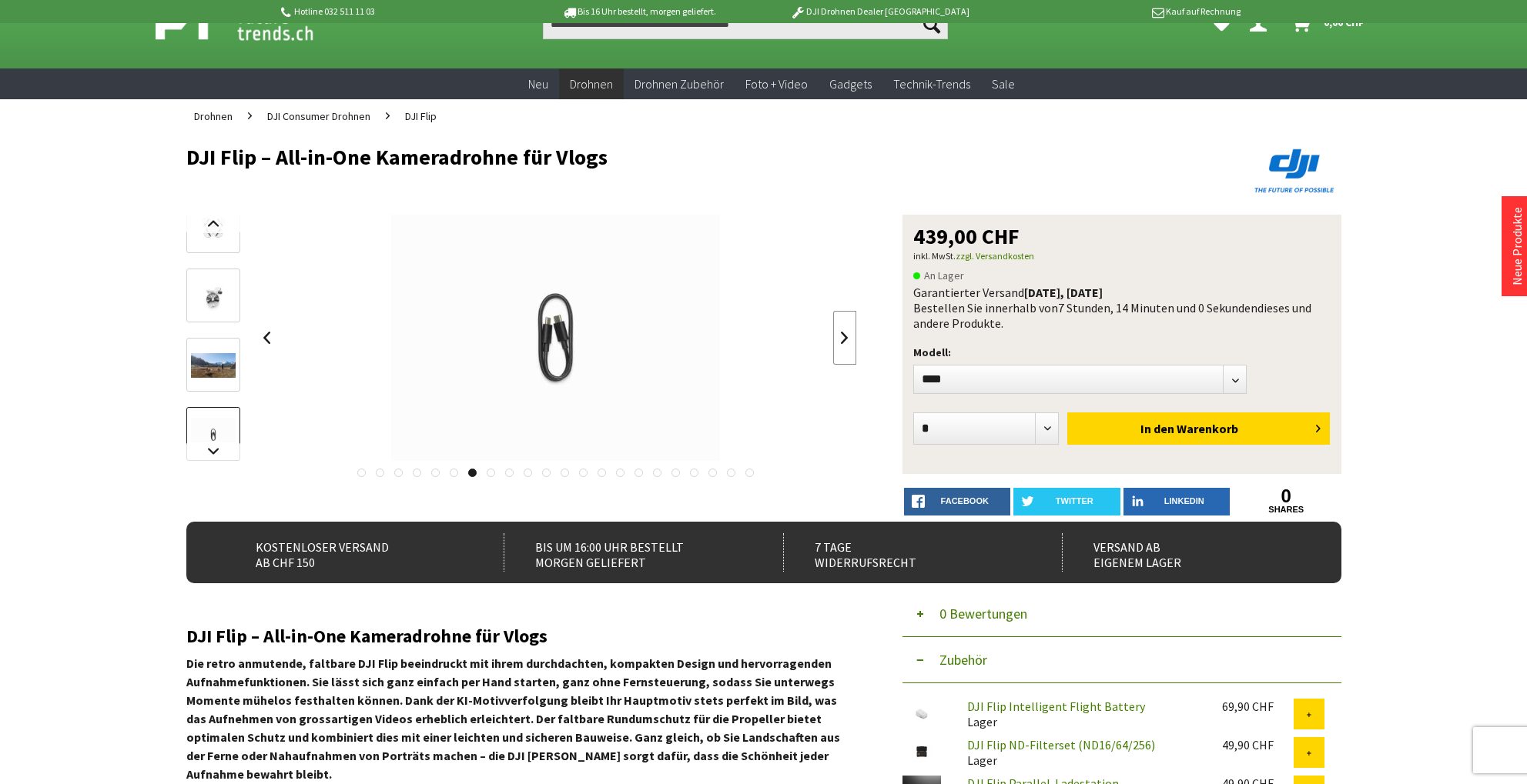
click at [839, 338] on link at bounding box center [844, 338] width 23 height 54
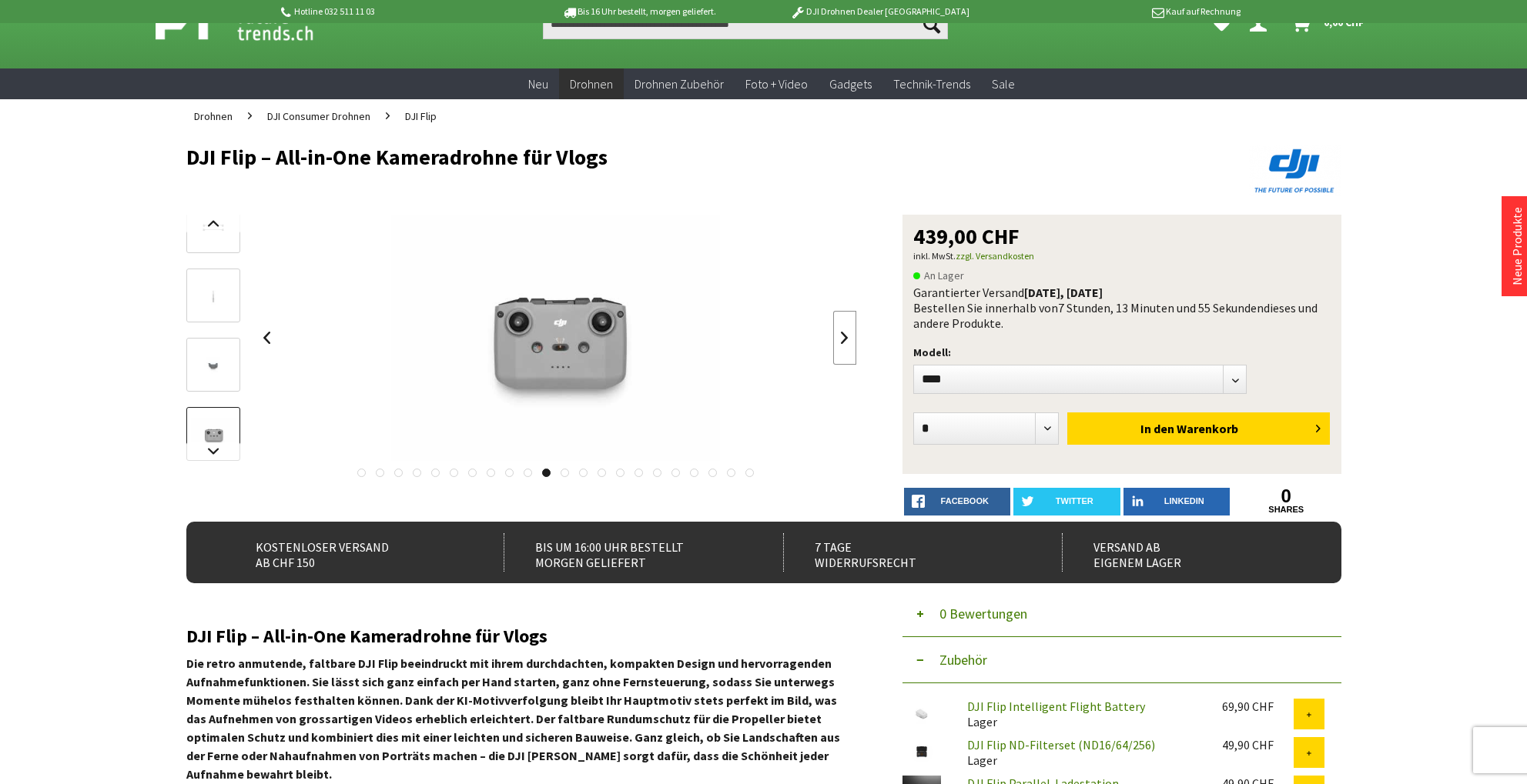
click at [839, 338] on link at bounding box center [844, 338] width 23 height 54
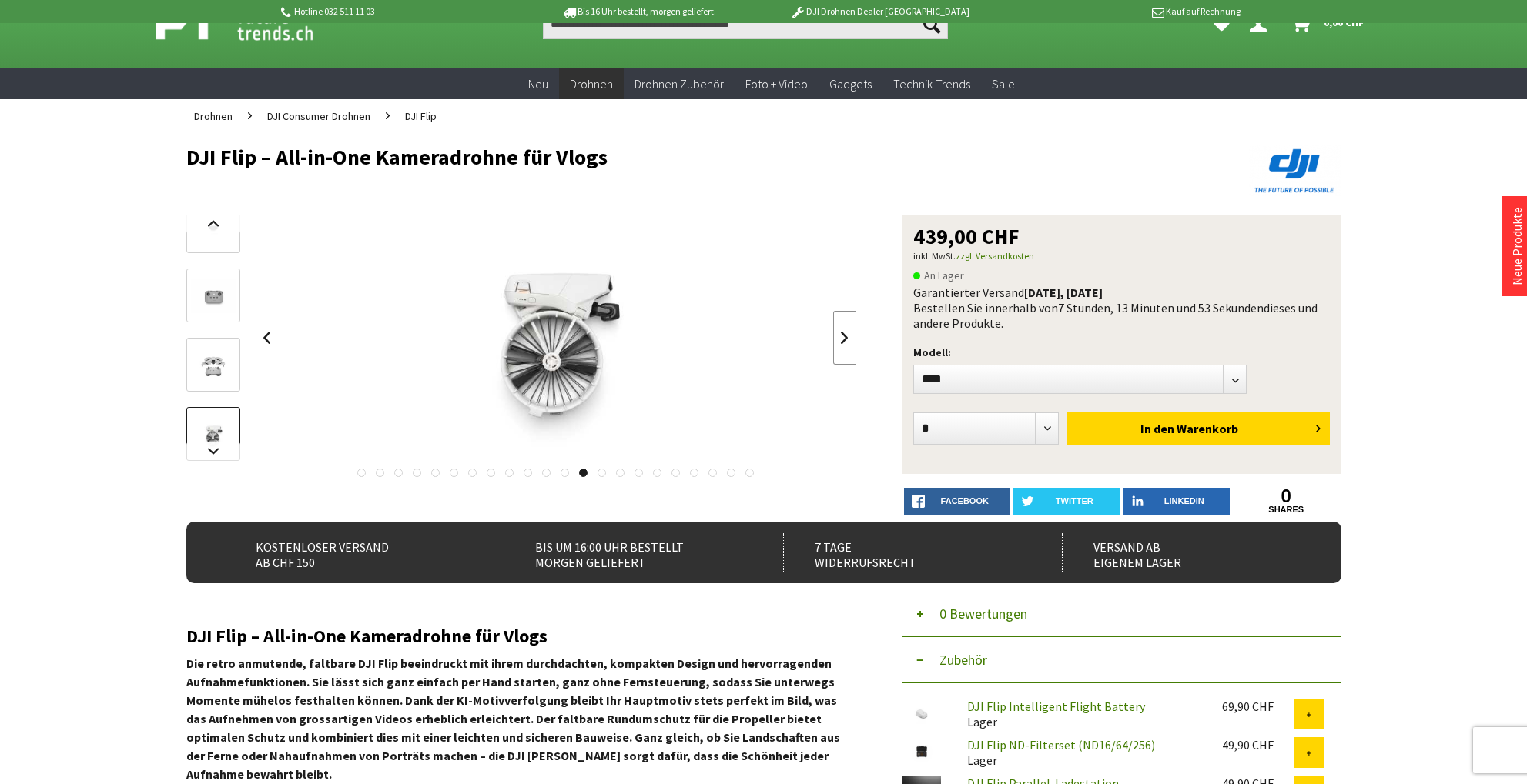
click at [839, 338] on link at bounding box center [844, 338] width 23 height 54
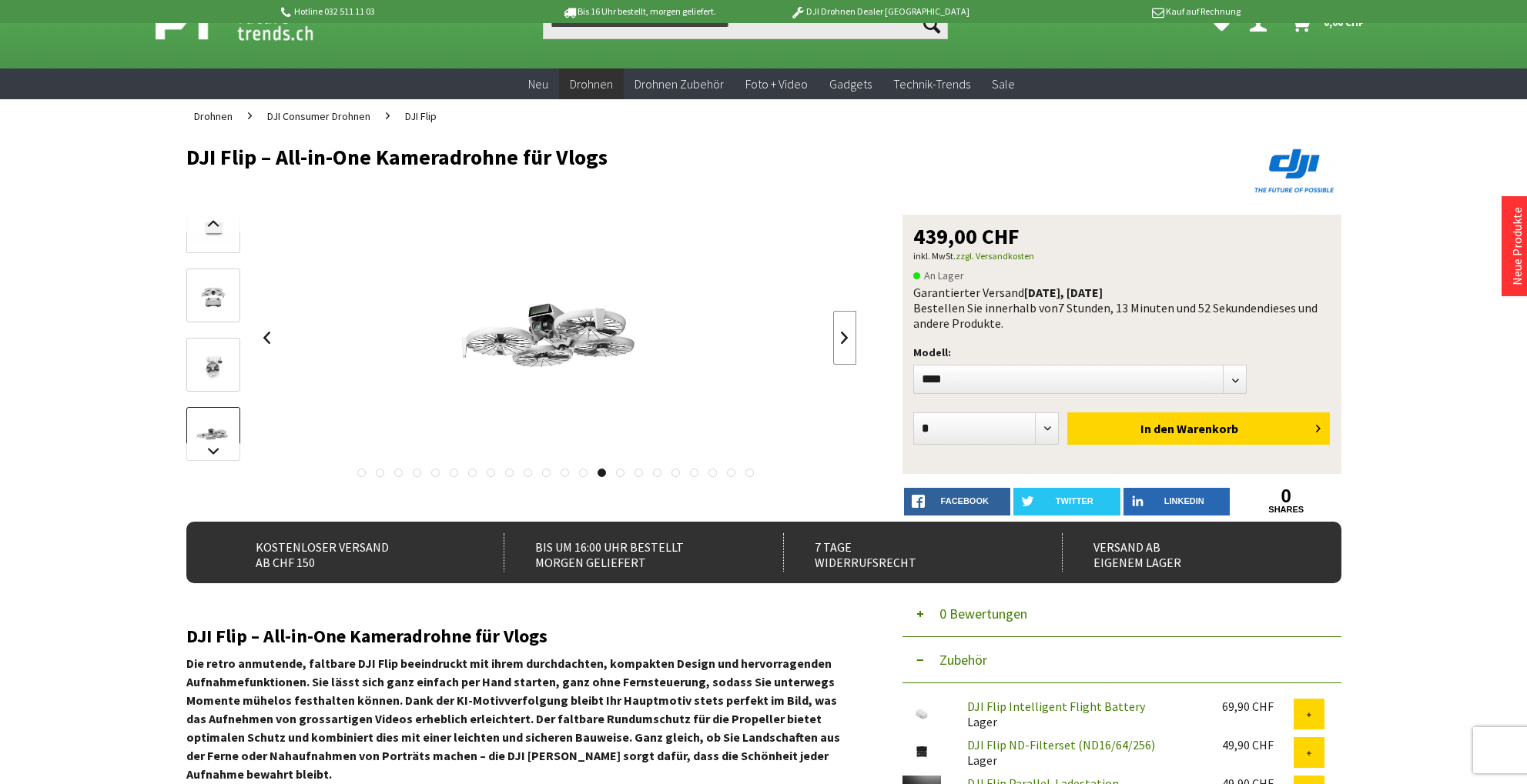
click at [839, 338] on link at bounding box center [844, 338] width 23 height 54
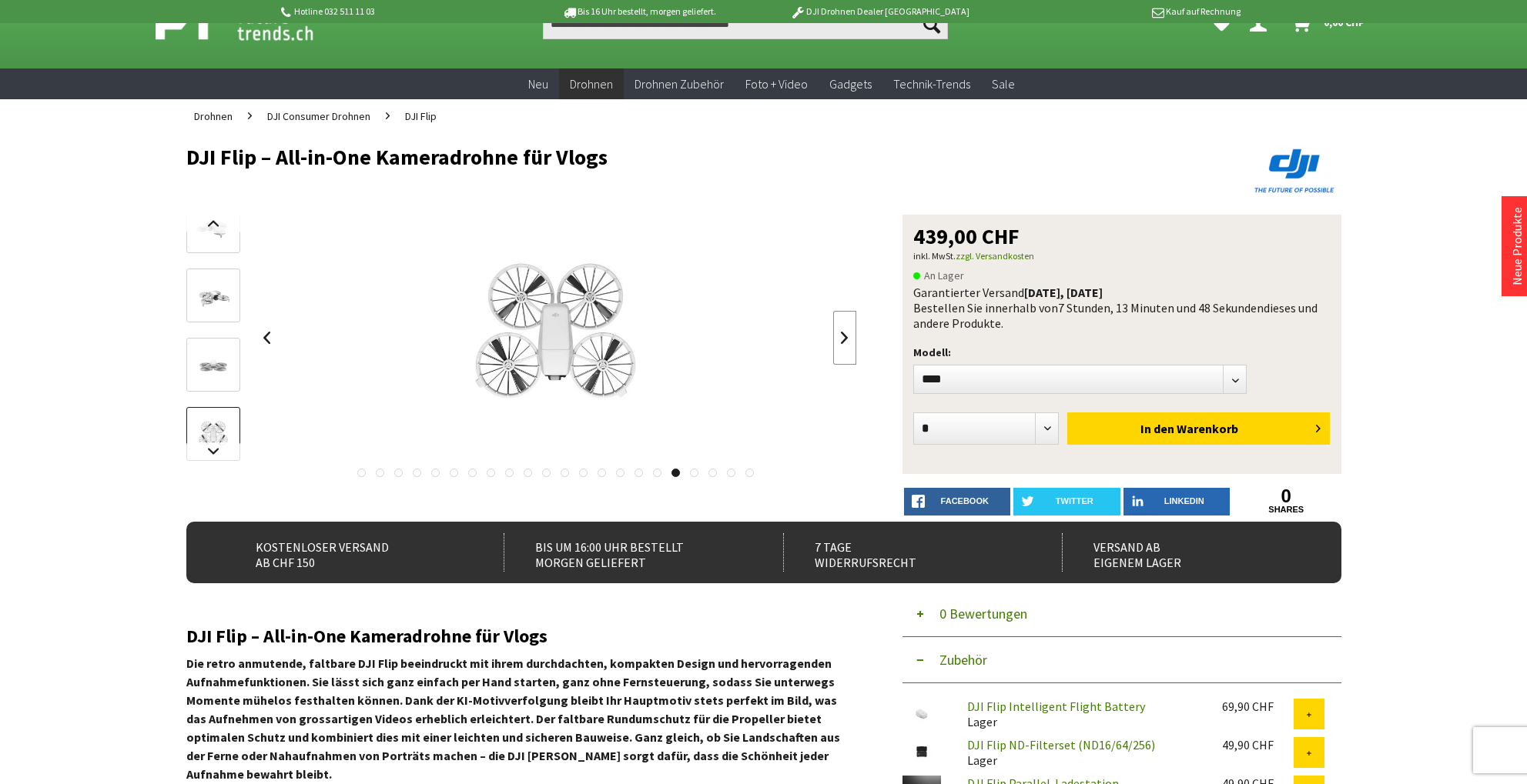
click at [839, 338] on link at bounding box center [844, 338] width 23 height 54
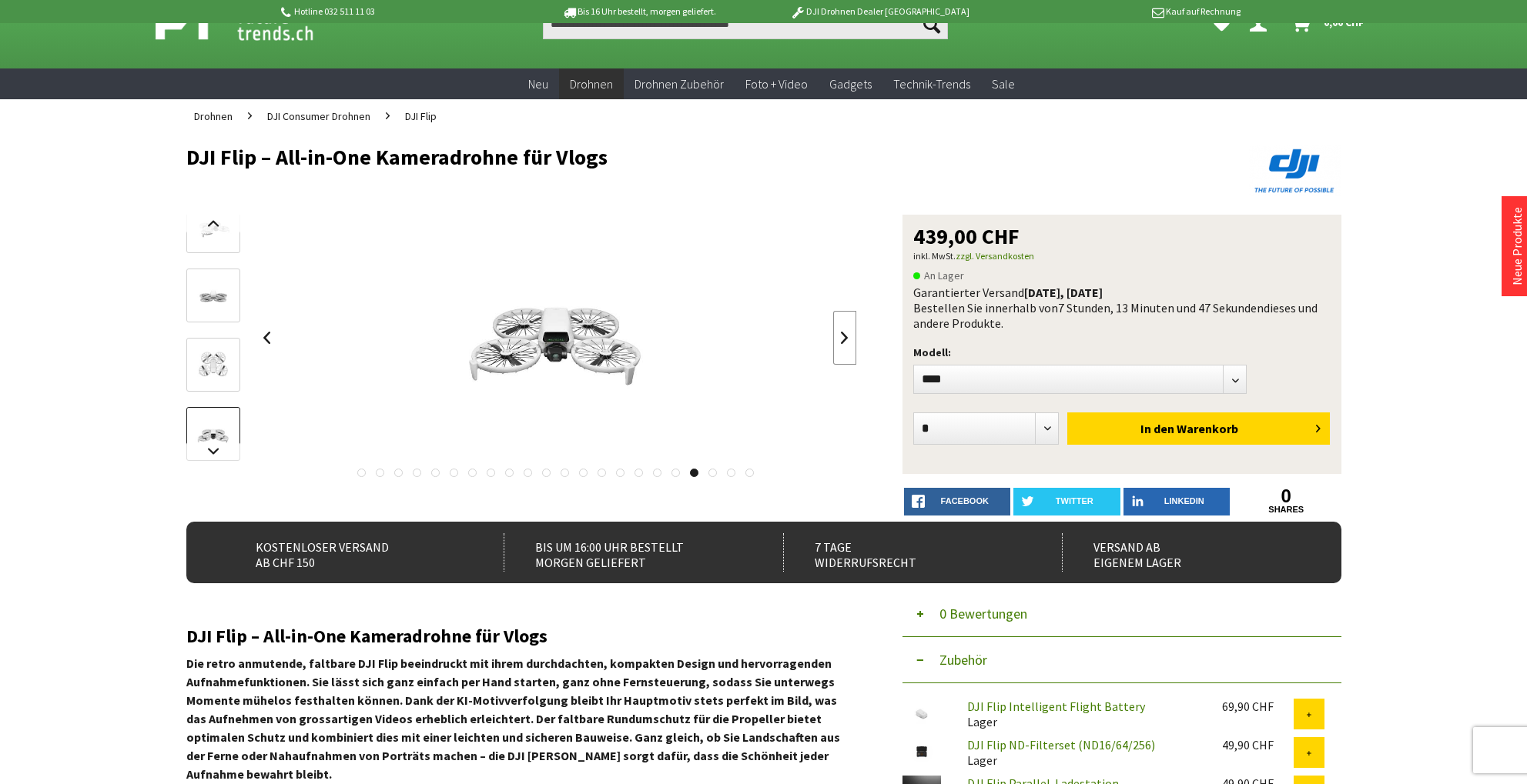
click at [839, 338] on link at bounding box center [844, 338] width 23 height 54
click at [839, 338] on div at bounding box center [556, 338] width 601 height 246
